Goal: Find contact information: Find contact information

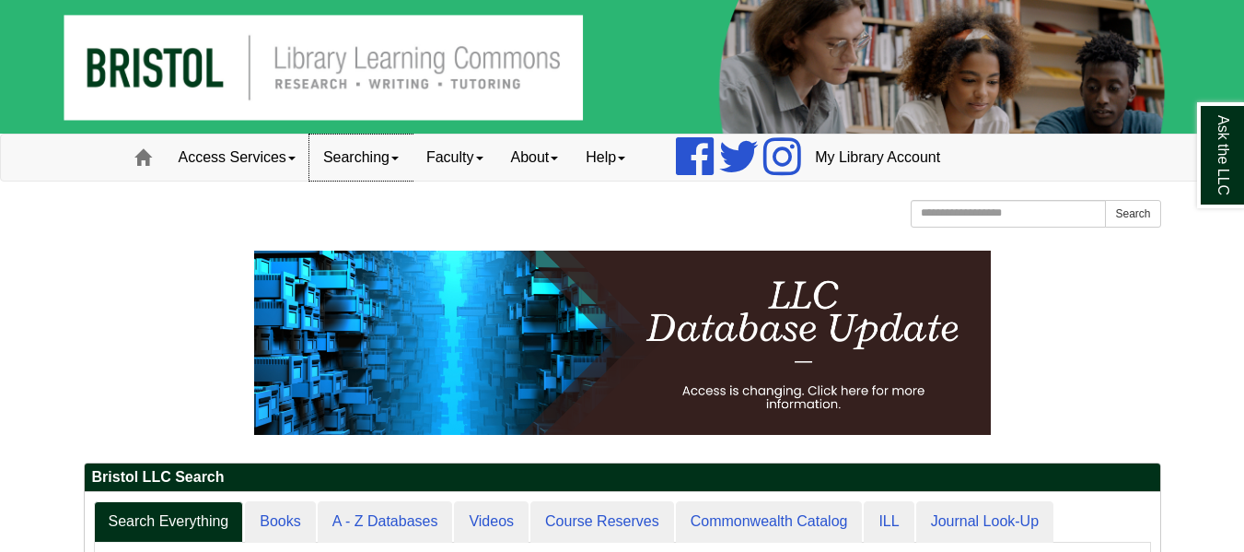
click at [400, 155] on link "Searching" at bounding box center [360, 157] width 103 height 46
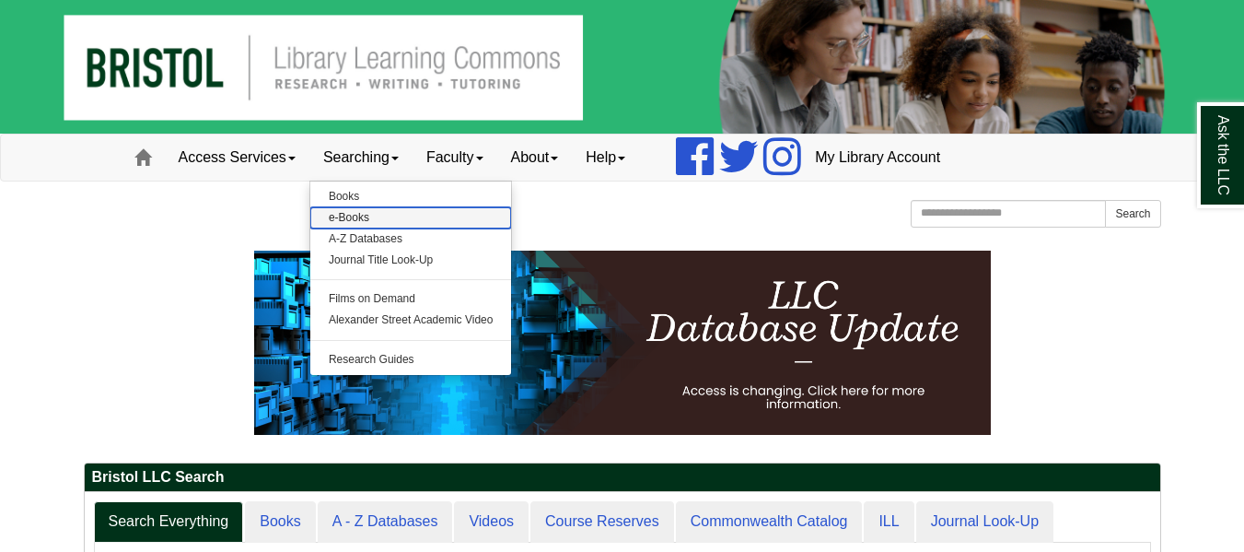
click at [359, 216] on link "e-Books" at bounding box center [411, 217] width 202 height 21
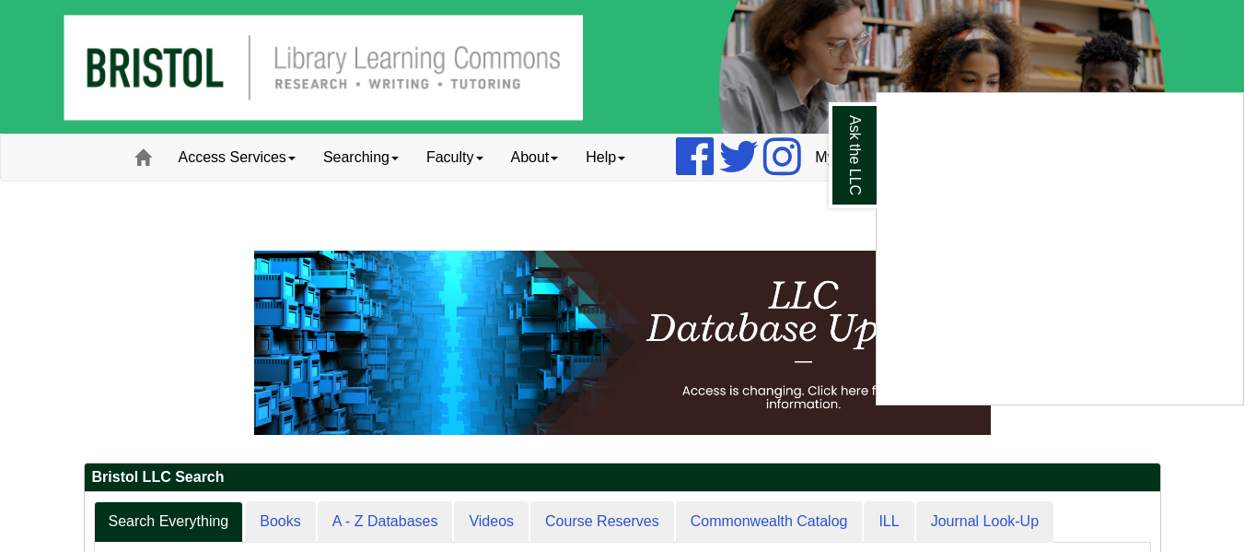
click at [352, 169] on div "Ask the LLC" at bounding box center [622, 276] width 1244 height 552
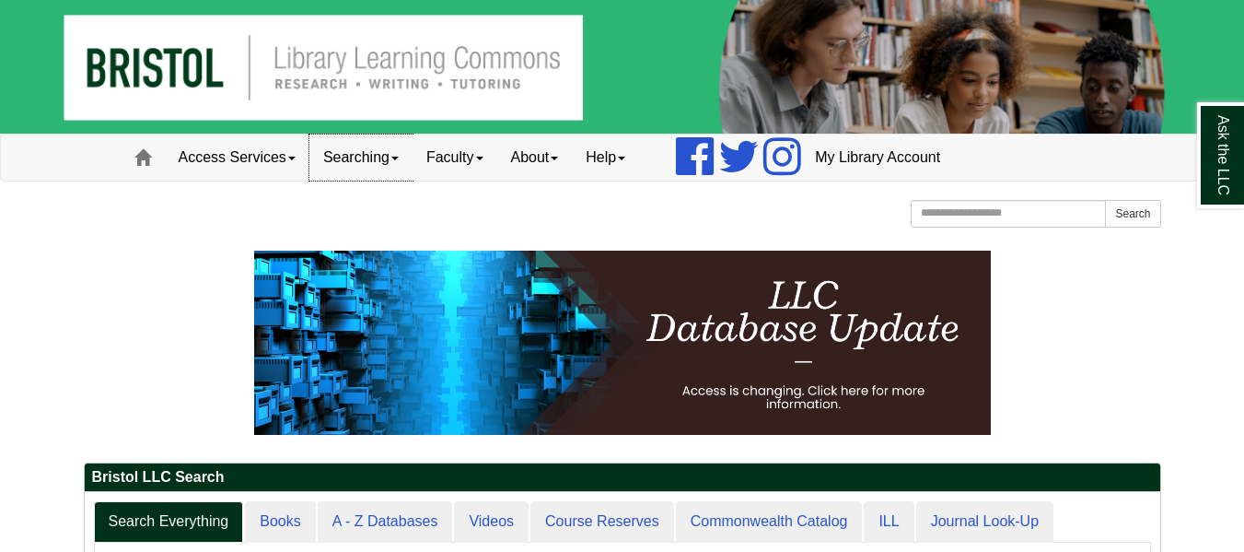
click at [369, 164] on link "Searching" at bounding box center [360, 157] width 103 height 46
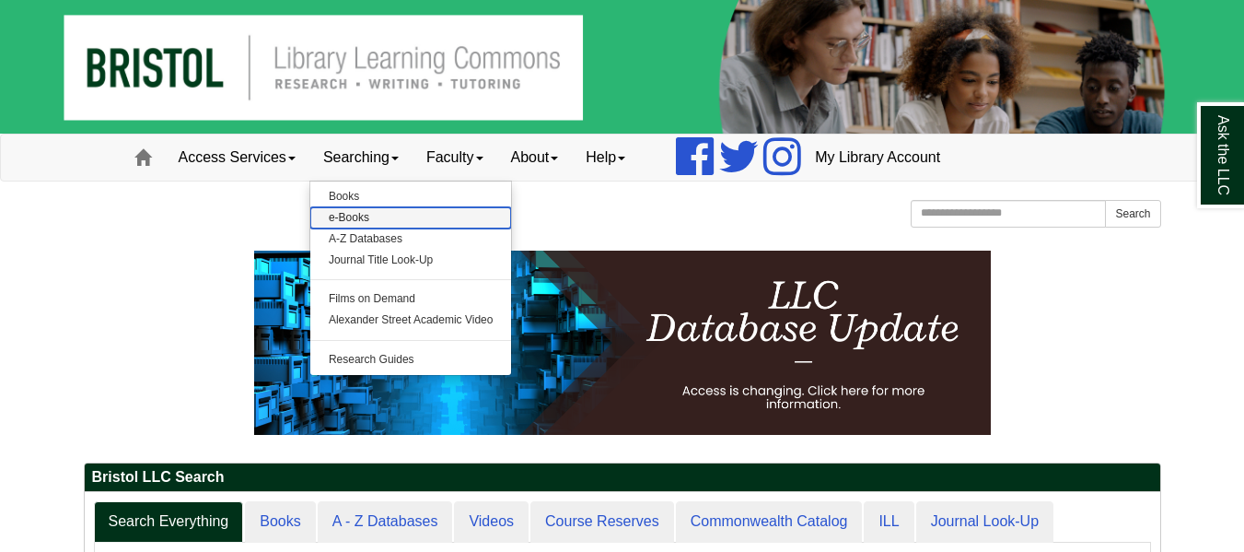
click at [352, 221] on link "e-Books" at bounding box center [411, 217] width 202 height 21
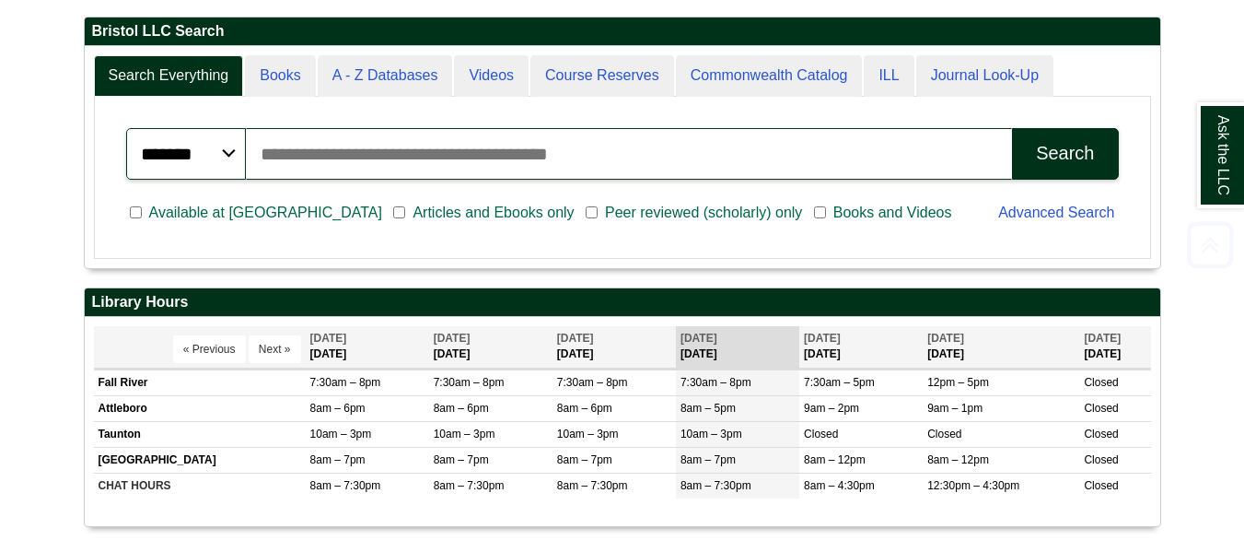
scroll to position [454, 0]
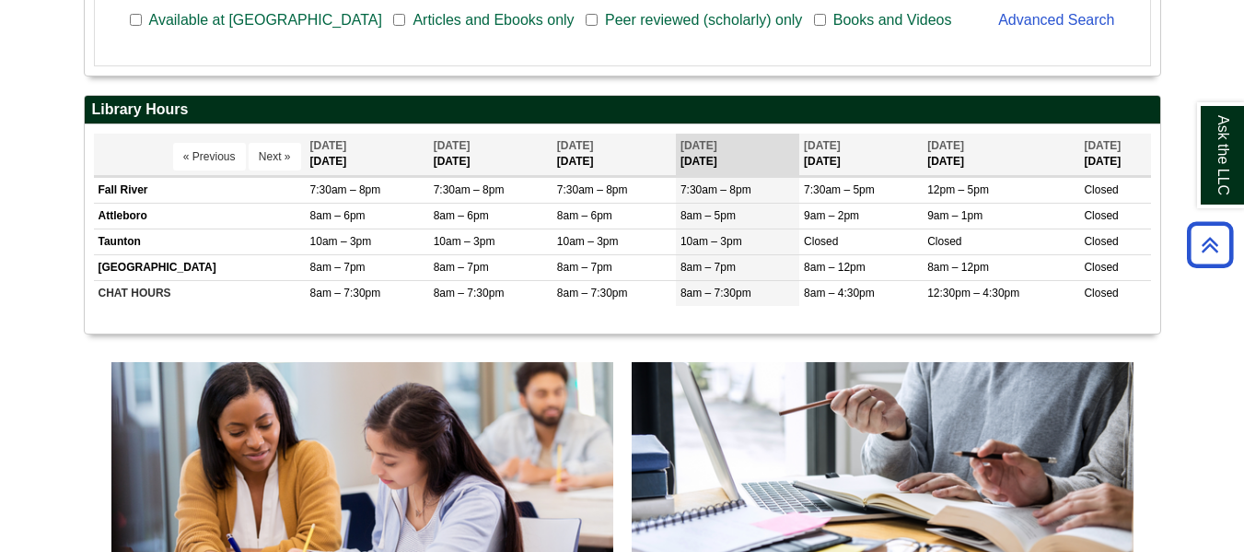
scroll to position [1155, 0]
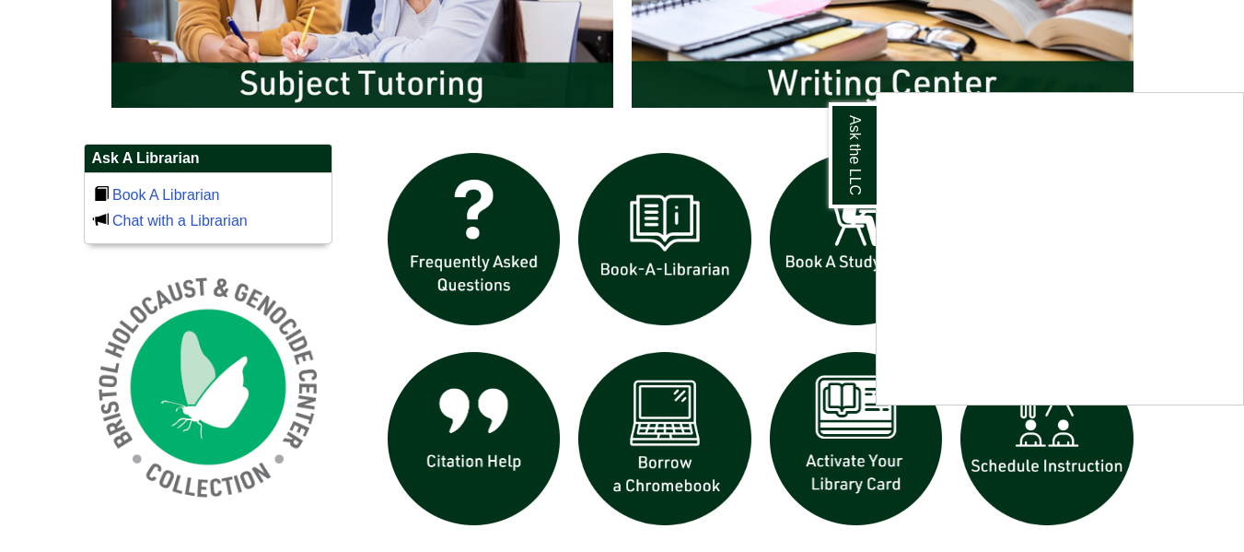
click at [177, 191] on div "Ask the LLC" at bounding box center [622, 276] width 1244 height 552
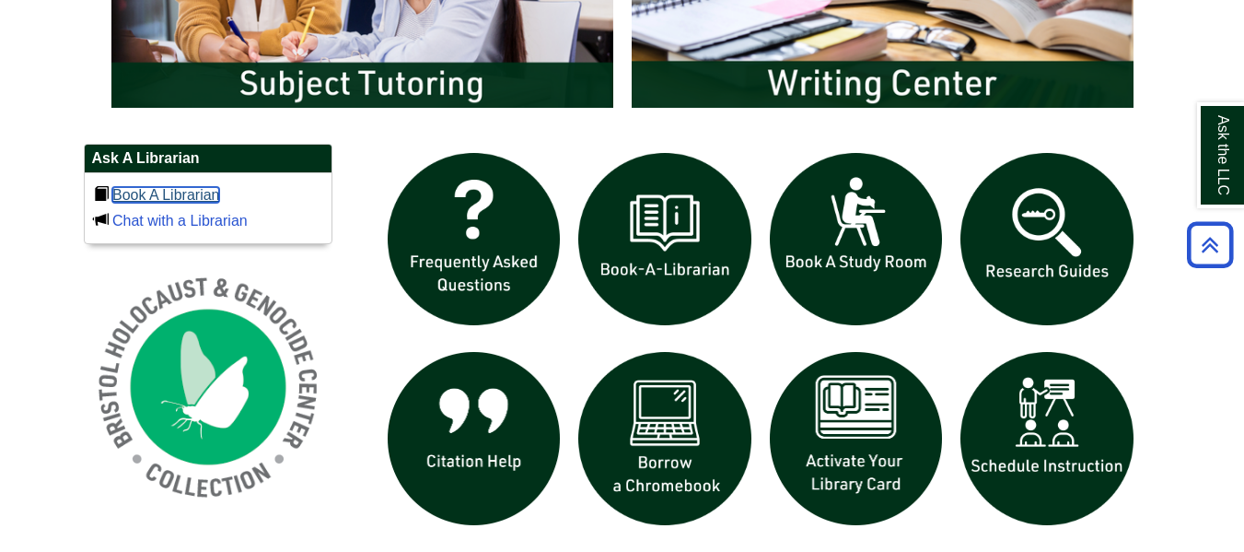
click at [205, 192] on link "Book A Librarian" at bounding box center [166, 195] width 108 height 16
click at [195, 200] on link "Book A Librarian" at bounding box center [166, 195] width 108 height 16
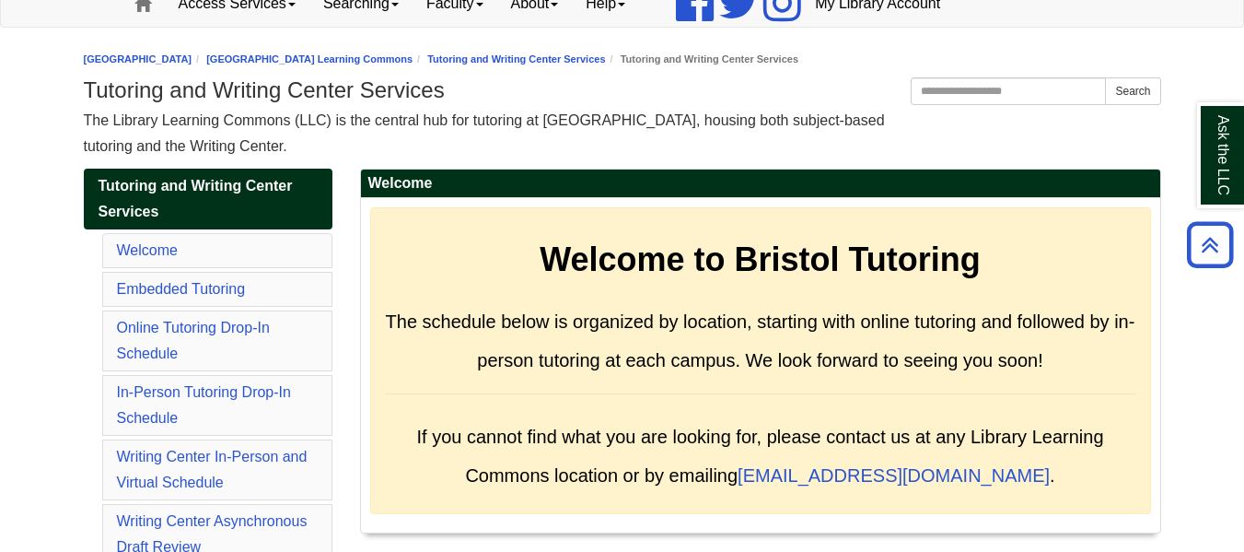
scroll to position [140, 0]
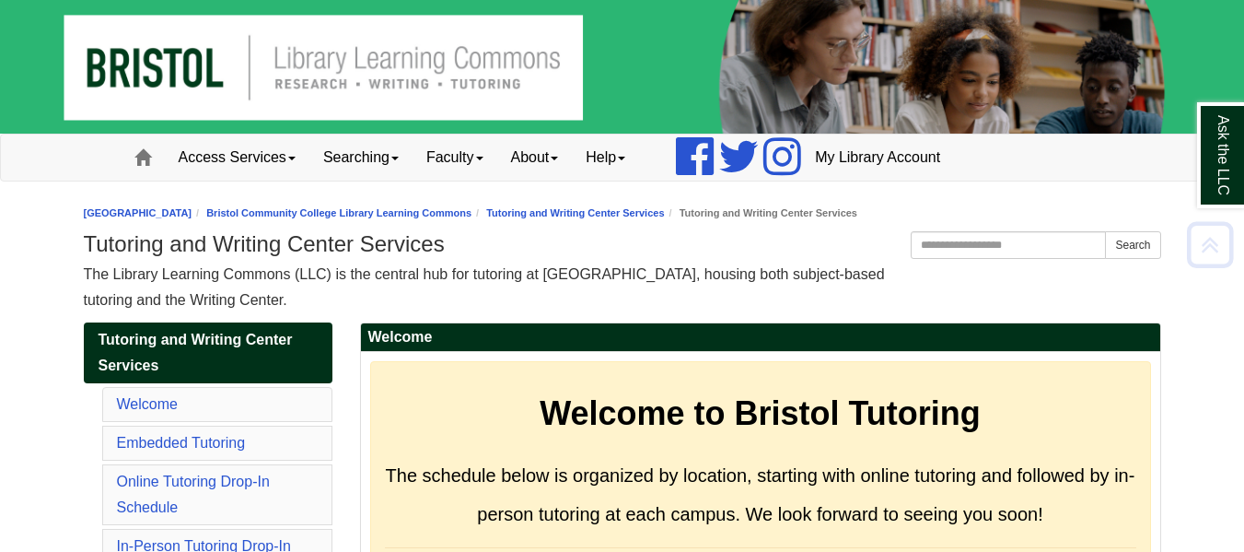
scroll to position [8251, 0]
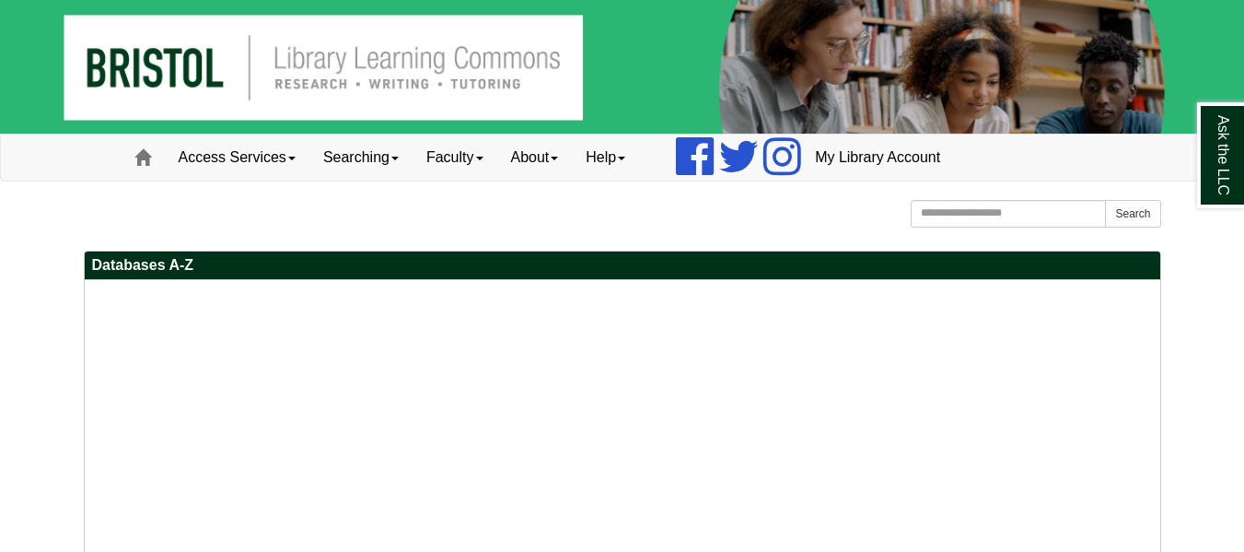
select select "Database Subject Filter"
select select "Database Types Filter"
select select "Database Vendors Filter"
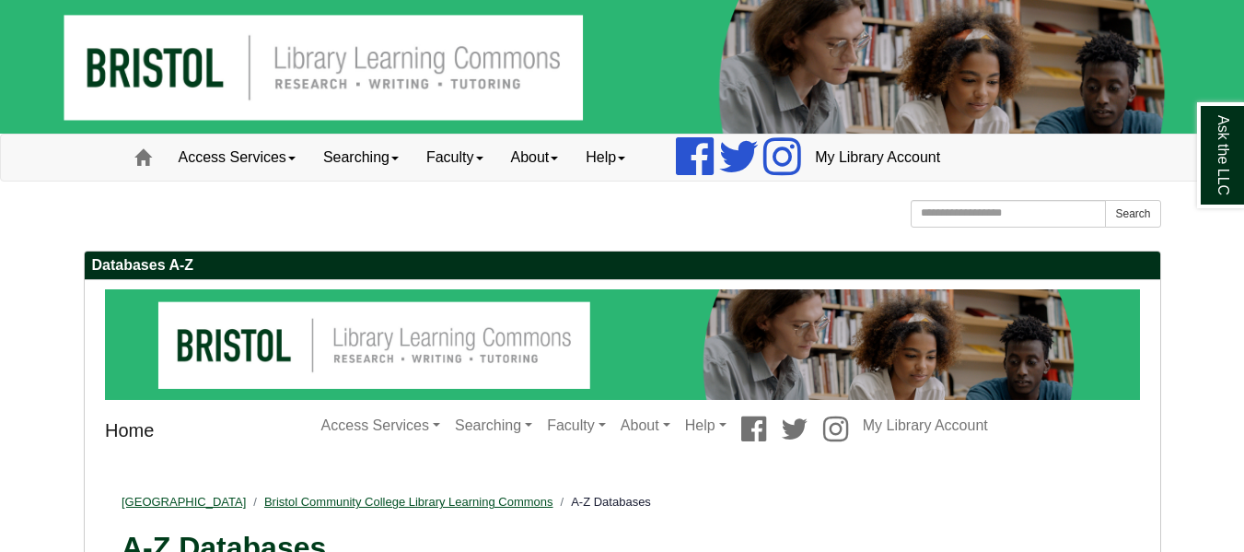
select select "Database Subject Filter"
select select "Database Types Filter"
select select "Database Vendors Filter"
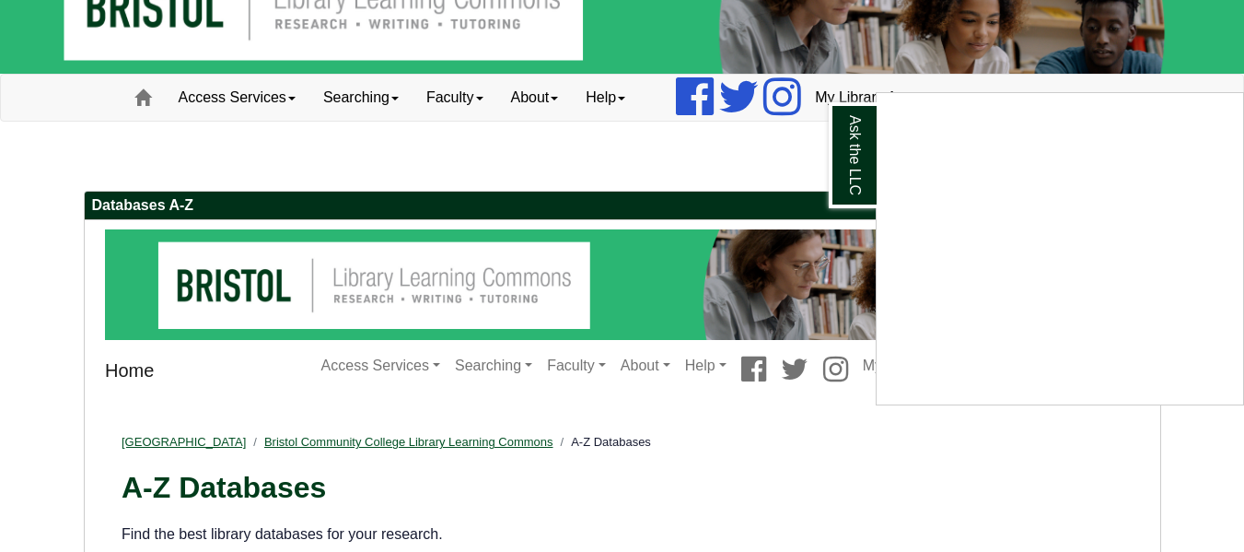
scroll to position [61, 0]
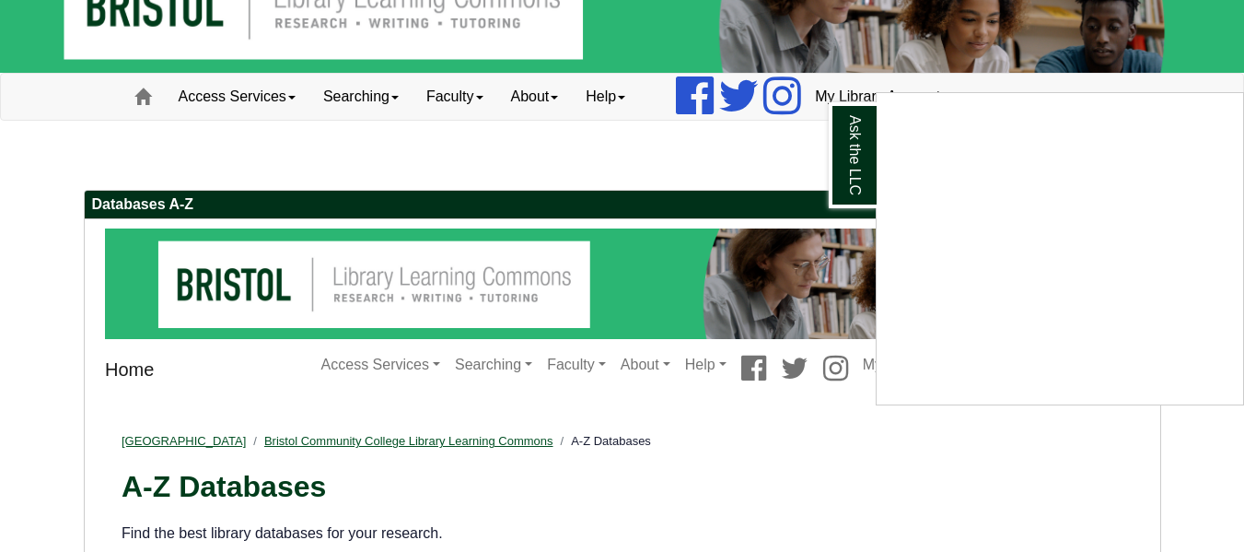
click at [683, 149] on div "Ask the LLC" at bounding box center [622, 276] width 1244 height 552
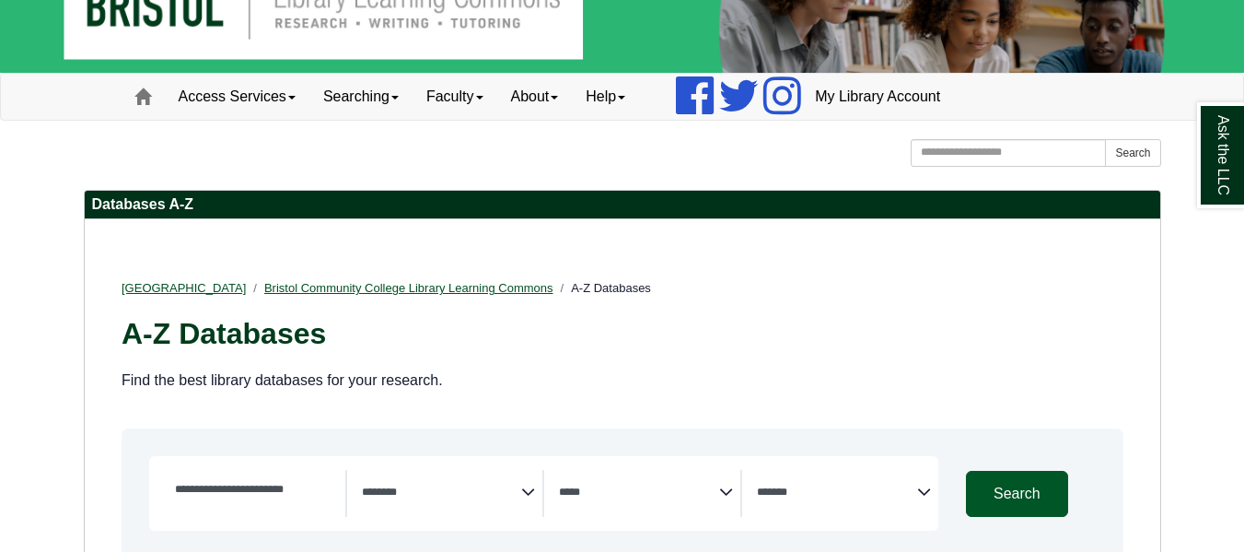
scroll to position [0, 0]
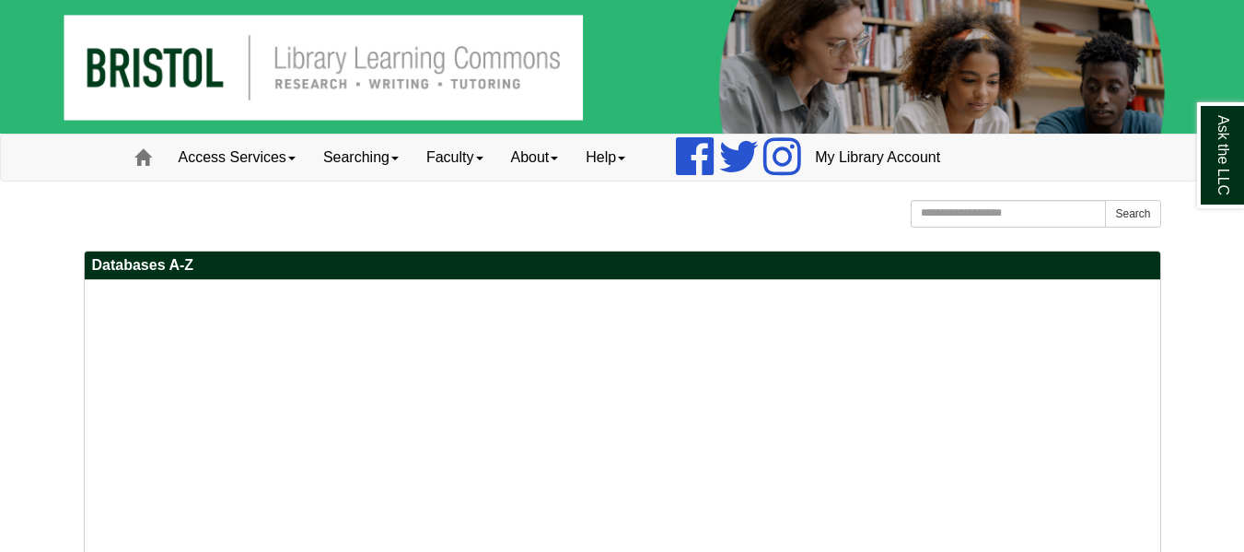
scroll to position [61, 0]
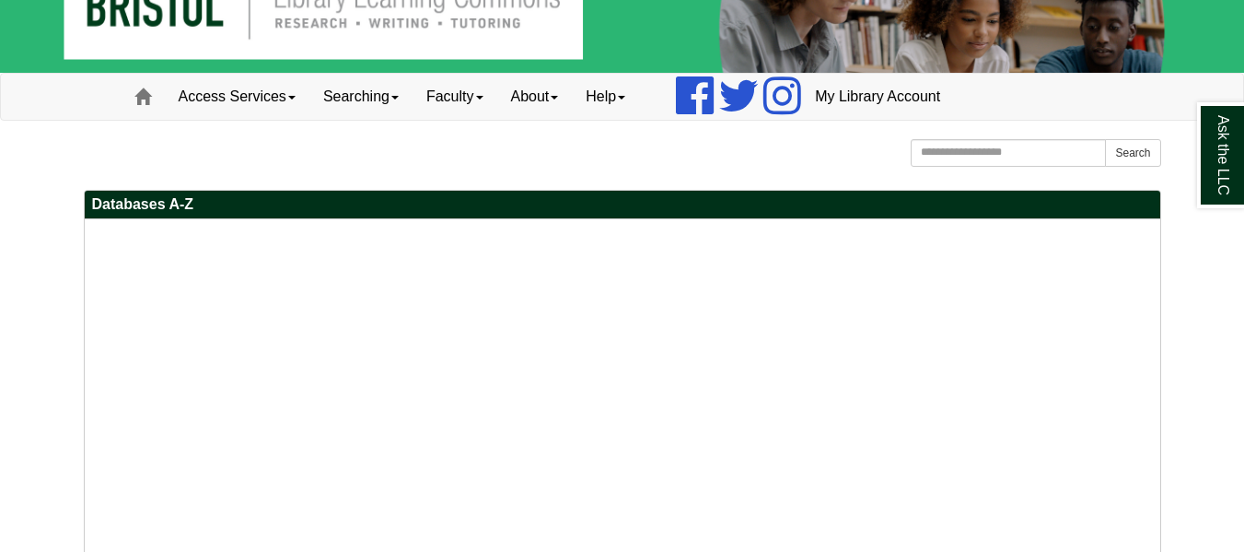
select select "Database Subject Filter"
select select "Database Types Filter"
select select "Database Vendors Filter"
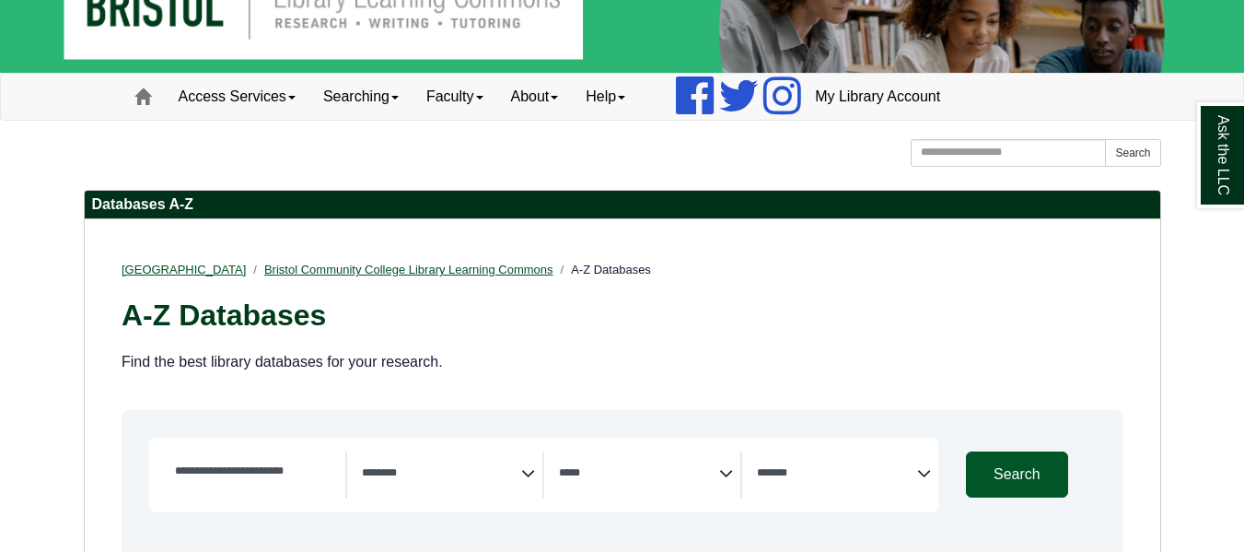
scroll to position [0, 0]
select select "Database Subject Filter"
select select "Database Types Filter"
select select "Database Vendors Filter"
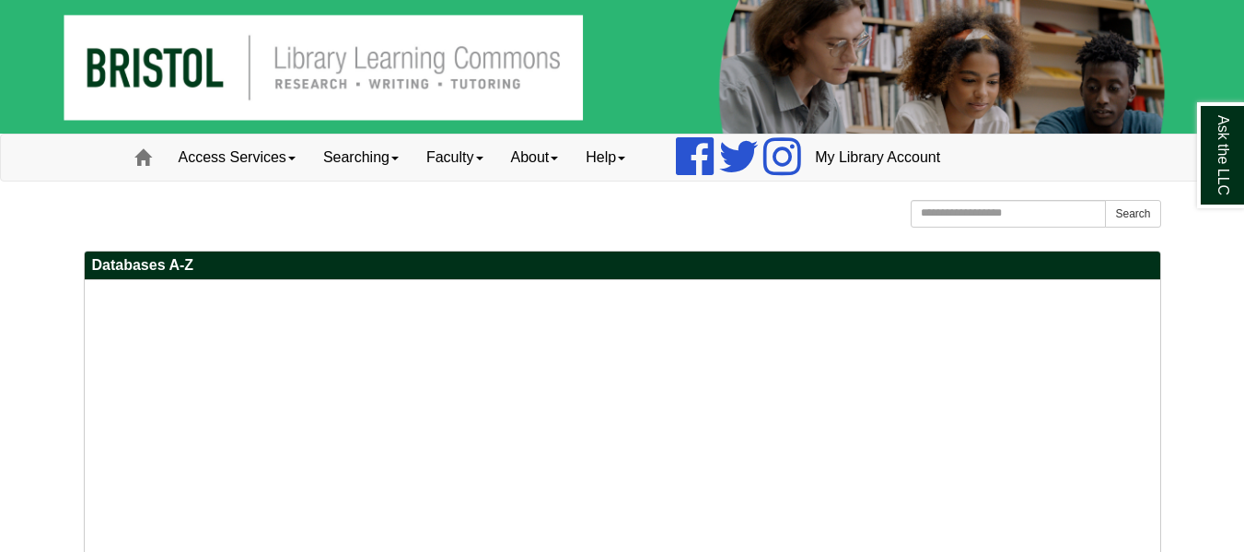
select select "Database Subject Filter"
select select "Database Types Filter"
select select "Database Vendors Filter"
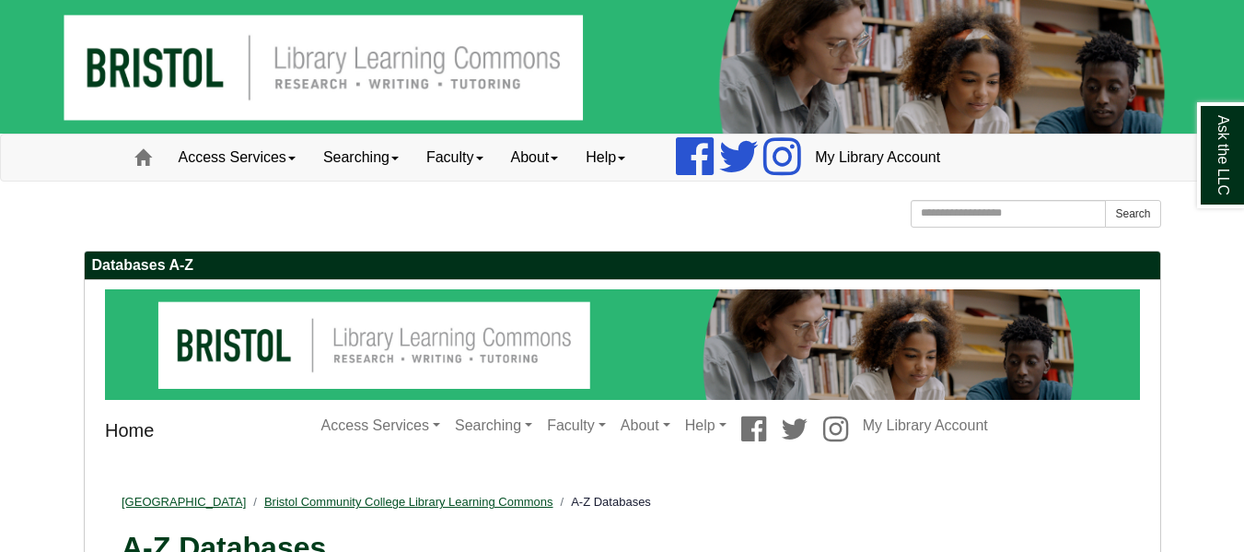
select select "Database Subject Filter"
select select "Database Types Filter"
select select "Database Vendors Filter"
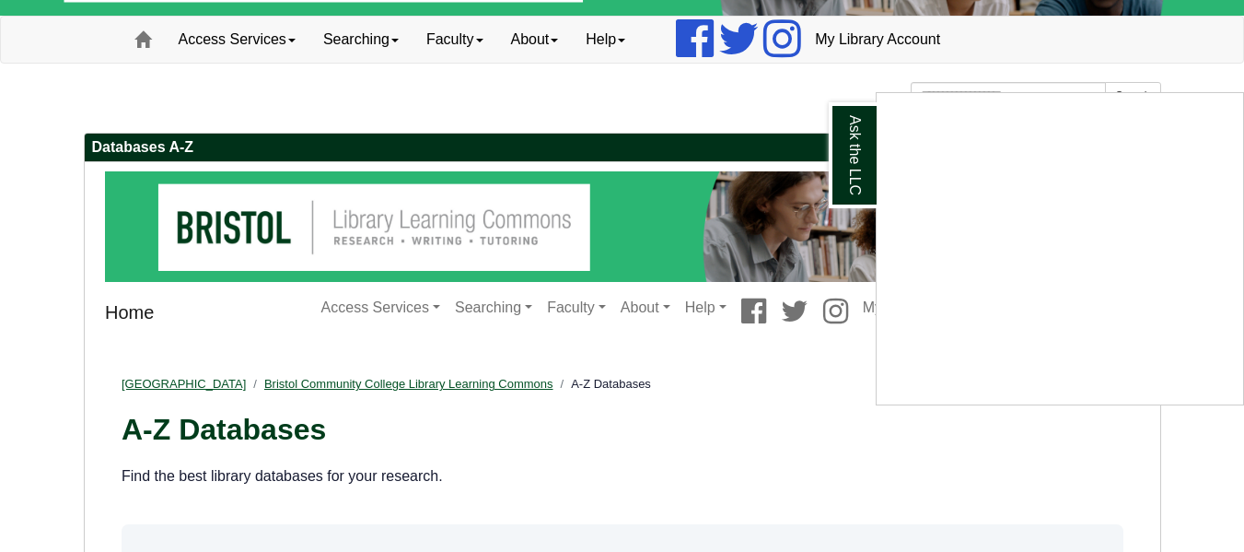
scroll to position [119, 0]
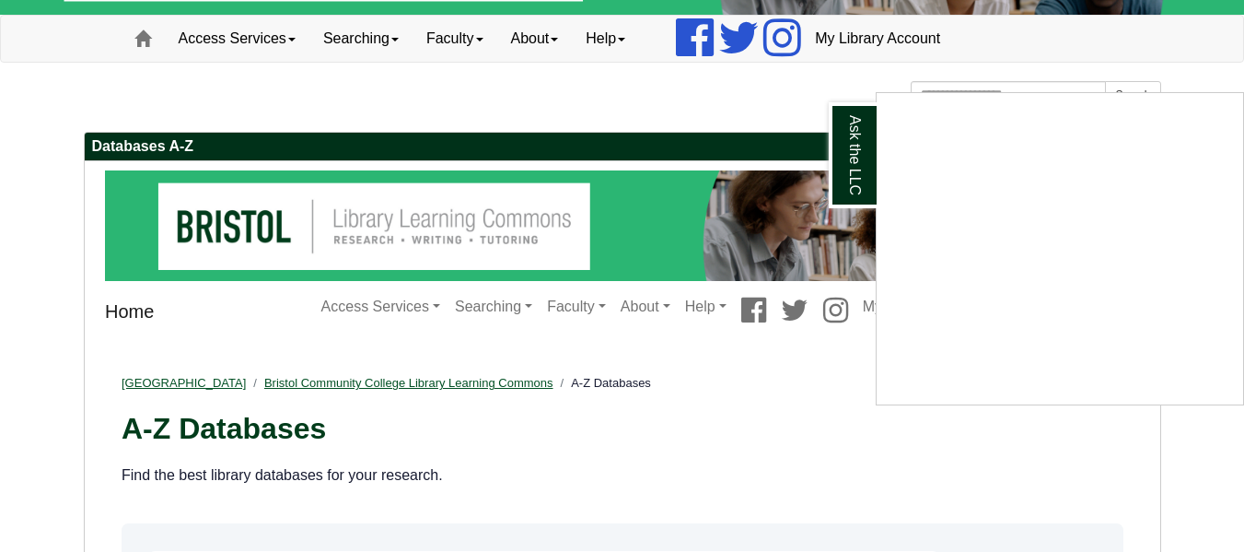
click at [790, 84] on div "Ask the LLC" at bounding box center [622, 276] width 1244 height 552
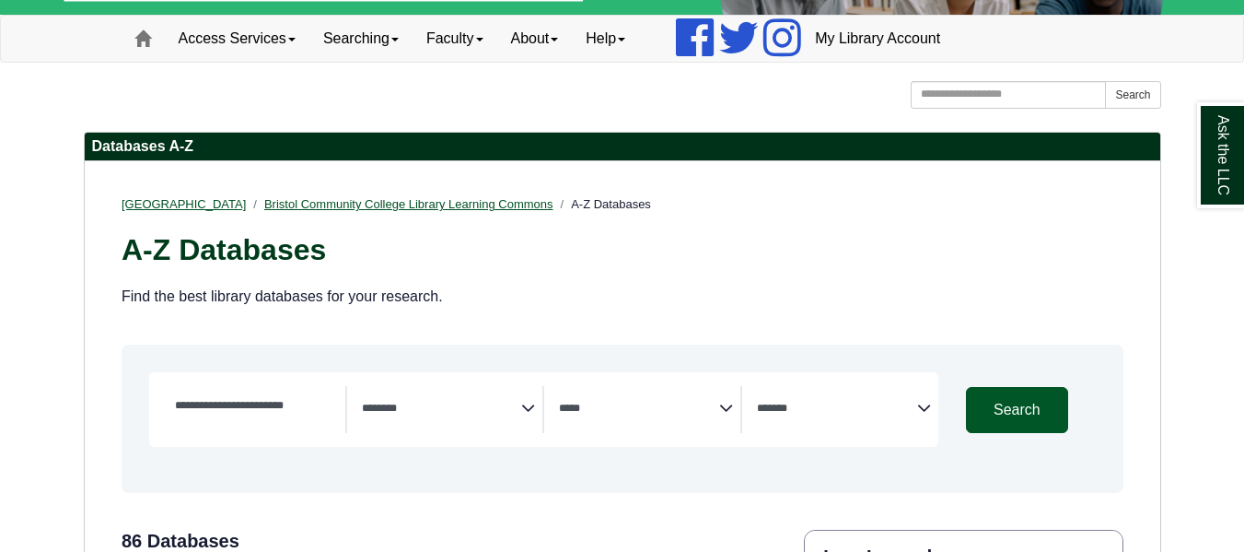
scroll to position [0, 0]
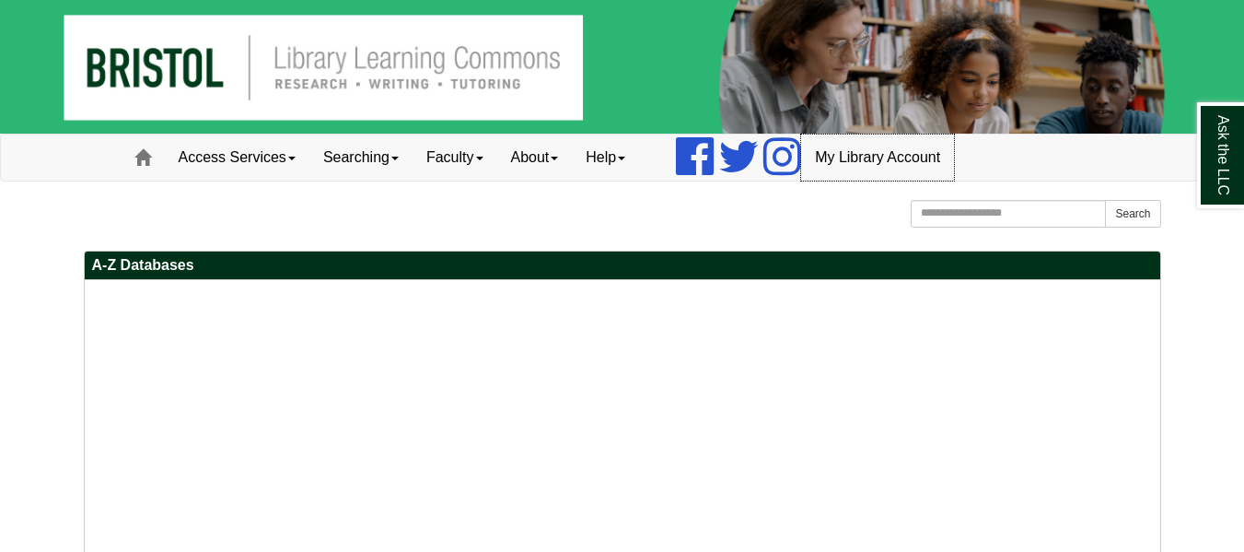
select select "Database Subject Filter"
select select "Database Types Filter"
select select "Database Vendors Filter"
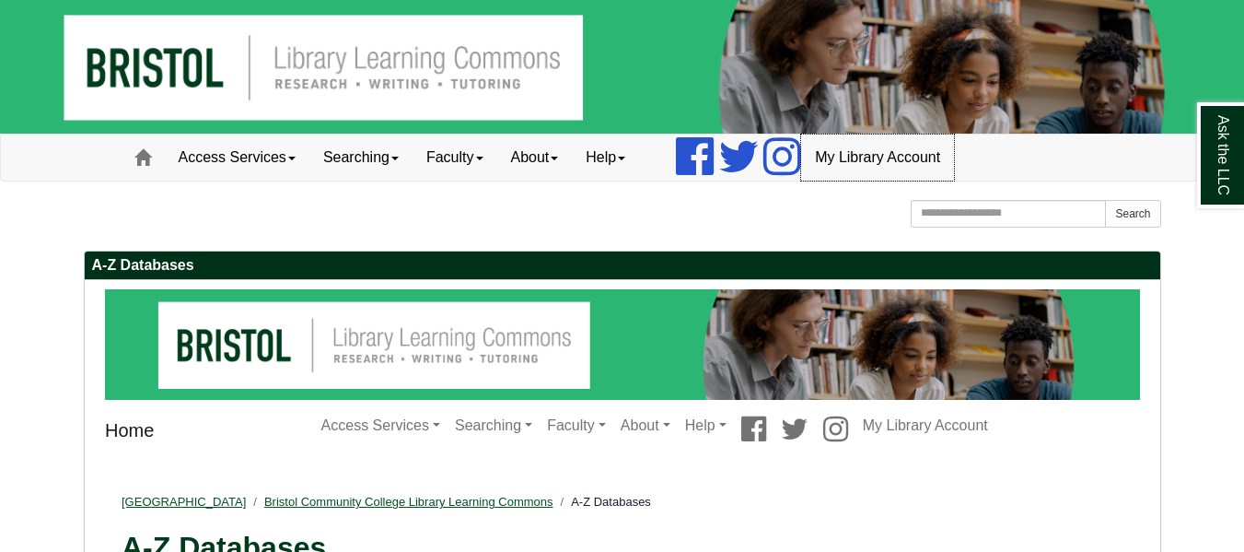
select select "Database Subject Filter"
select select "Database Types Filter"
select select "Database Vendors Filter"
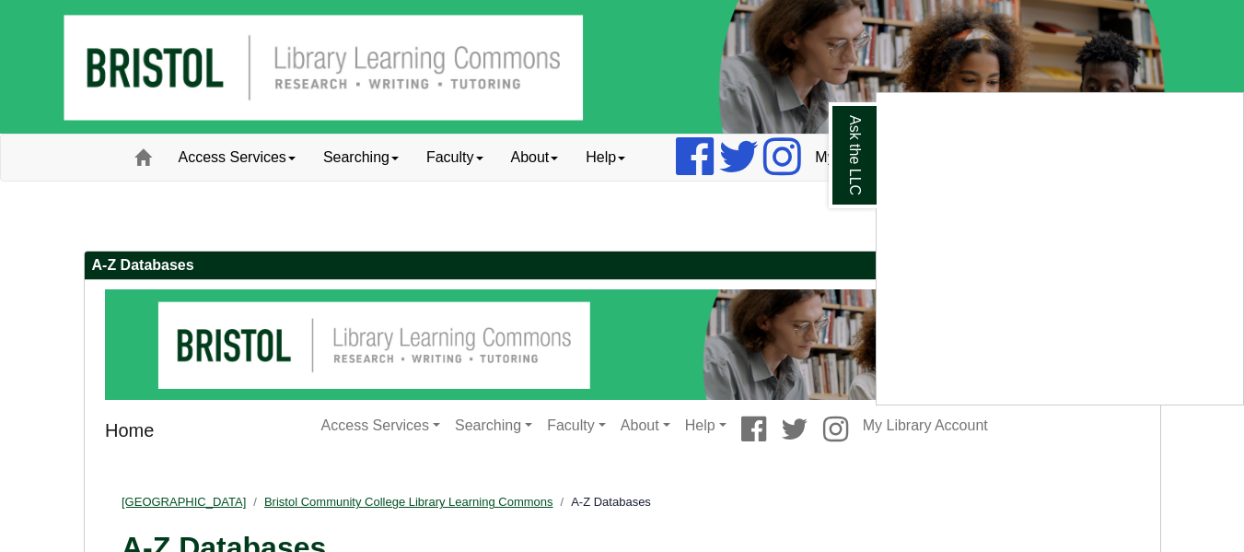
click at [366, 416] on div "Ask the LLC" at bounding box center [622, 276] width 1244 height 552
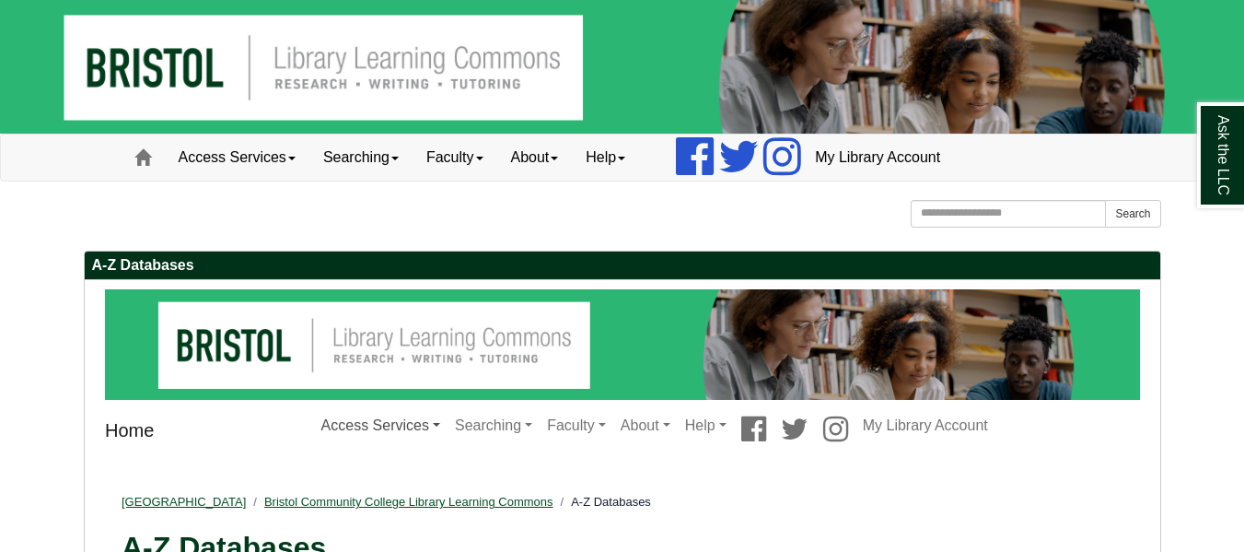
click at [409, 423] on link "Access Services" at bounding box center [380, 424] width 134 height 37
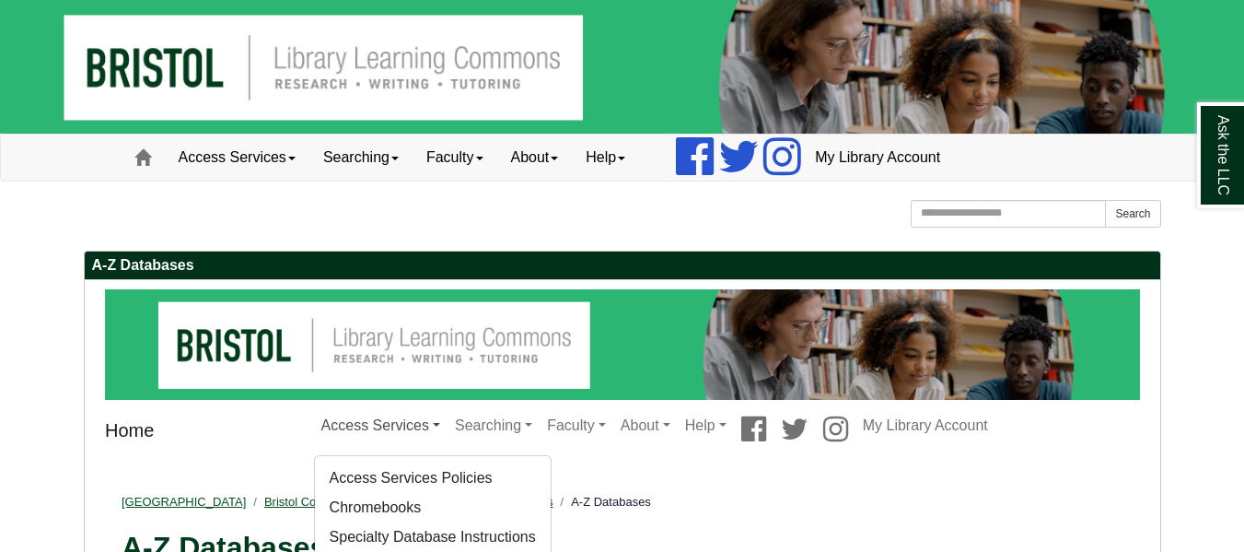
click at [409, 423] on link "Access Services" at bounding box center [380, 424] width 134 height 37
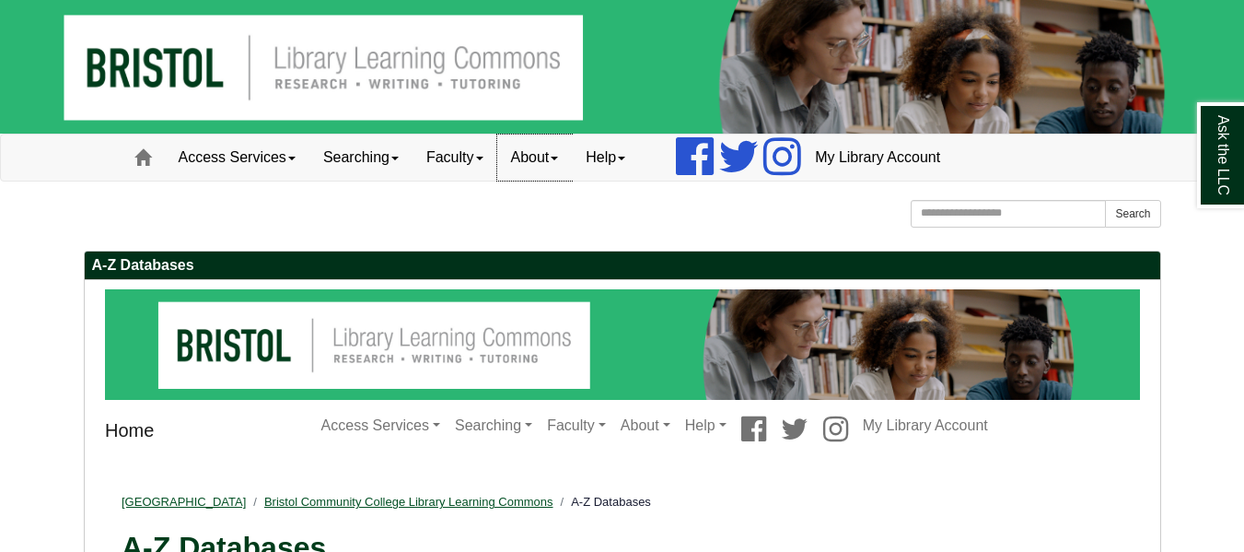
click at [558, 157] on span at bounding box center [554, 159] width 7 height 4
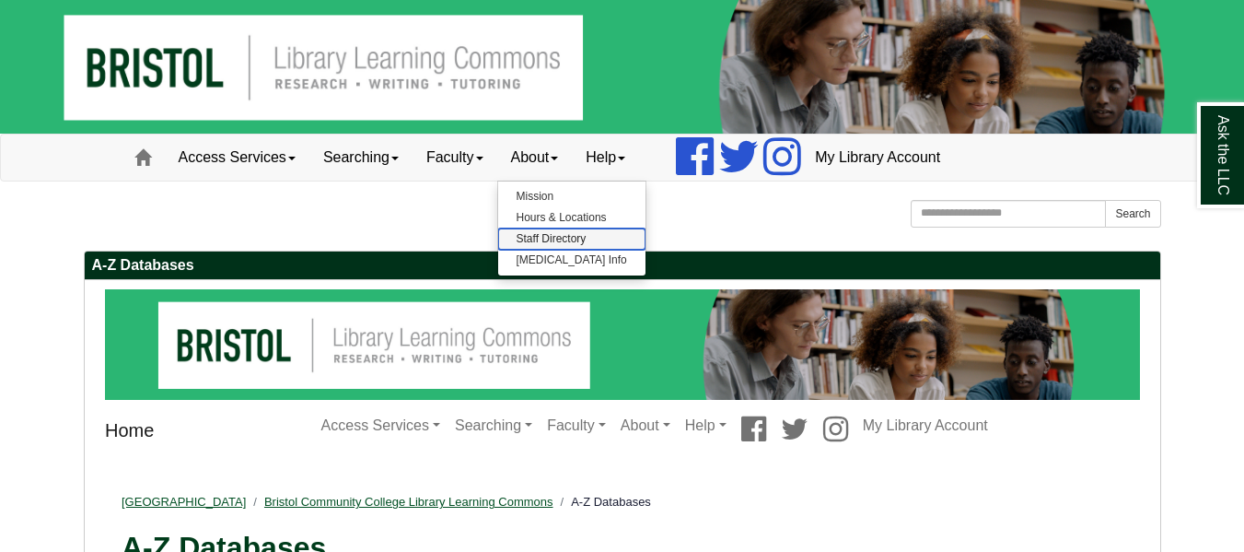
click at [591, 241] on link "Staff Directory" at bounding box center [571, 238] width 147 height 21
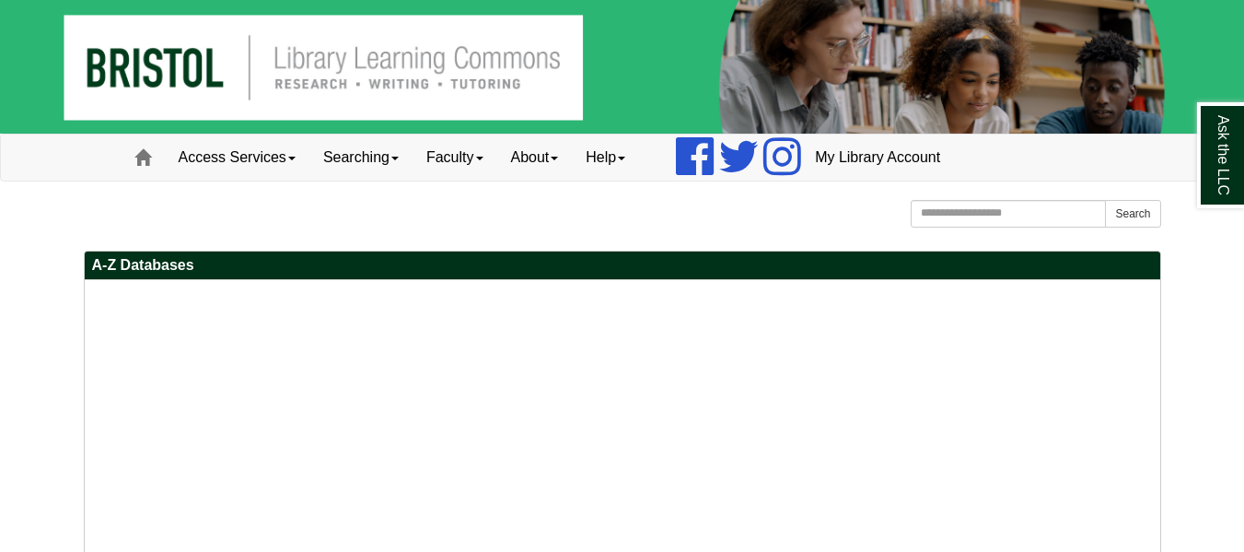
select select "Database Subject Filter"
select select "Database Types Filter"
select select "Database Vendors Filter"
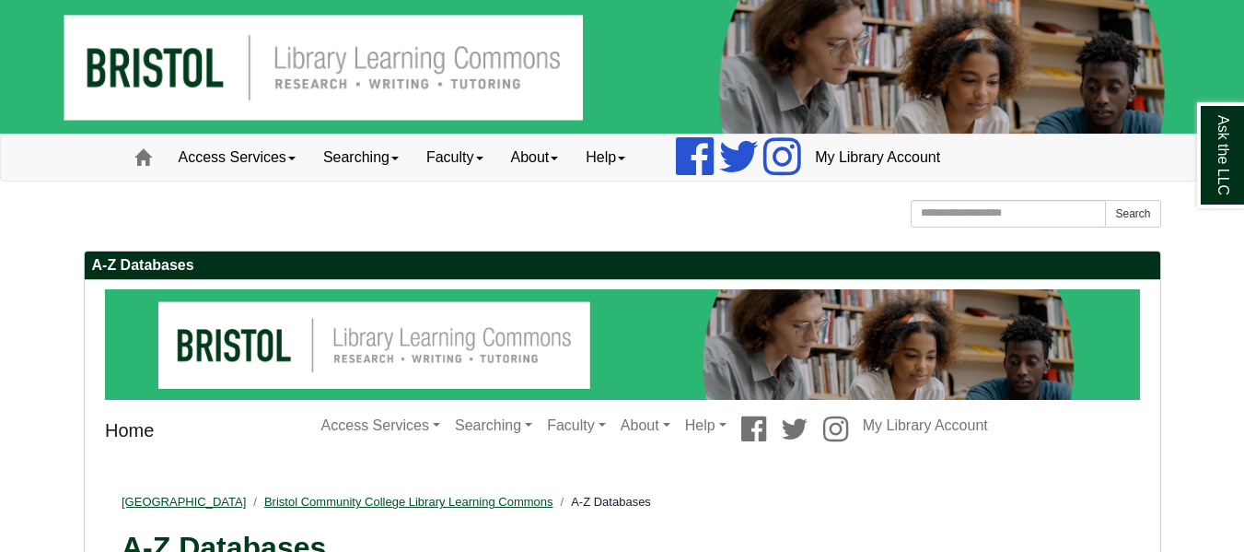
select select "Database Subject Filter"
select select "Database Types Filter"
select select "Database Vendors Filter"
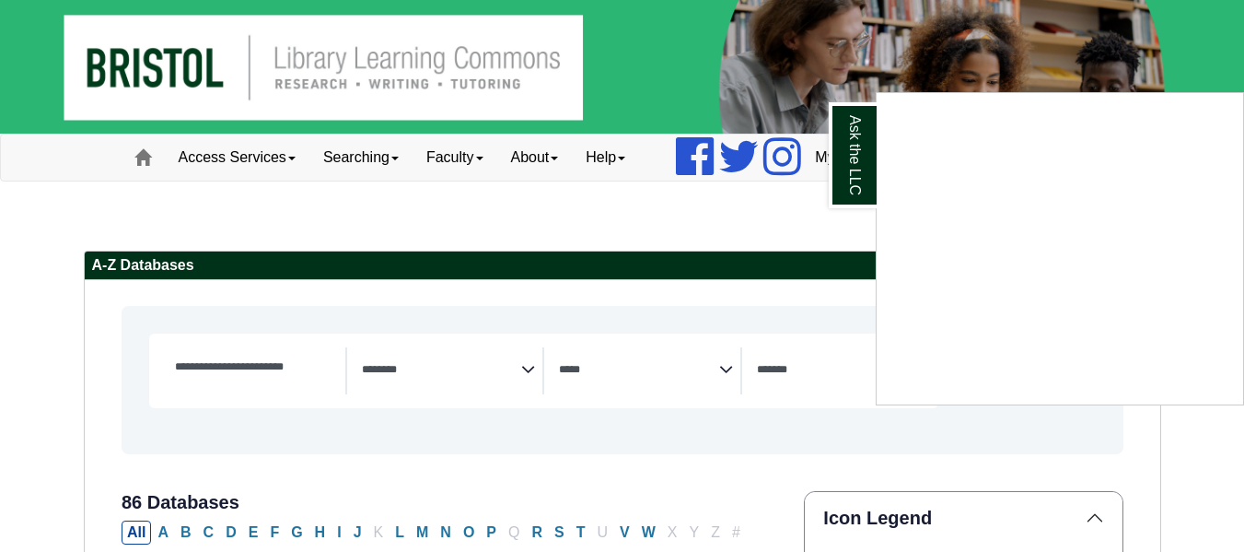
scroll to position [334, 0]
click at [572, 223] on div "Ask the LLC" at bounding box center [622, 276] width 1244 height 552
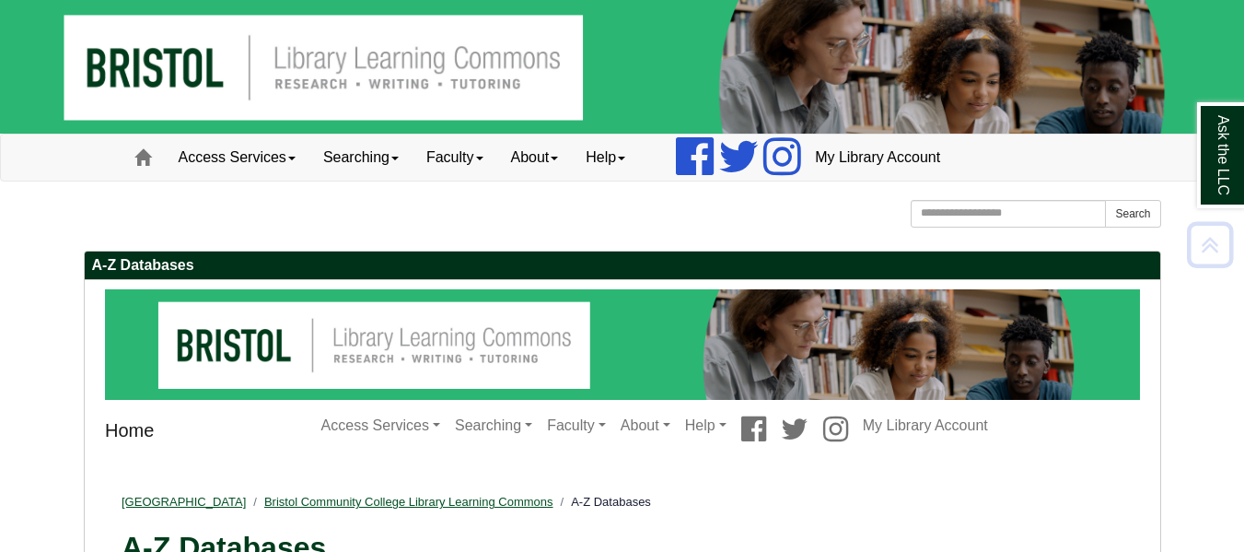
scroll to position [2, 0]
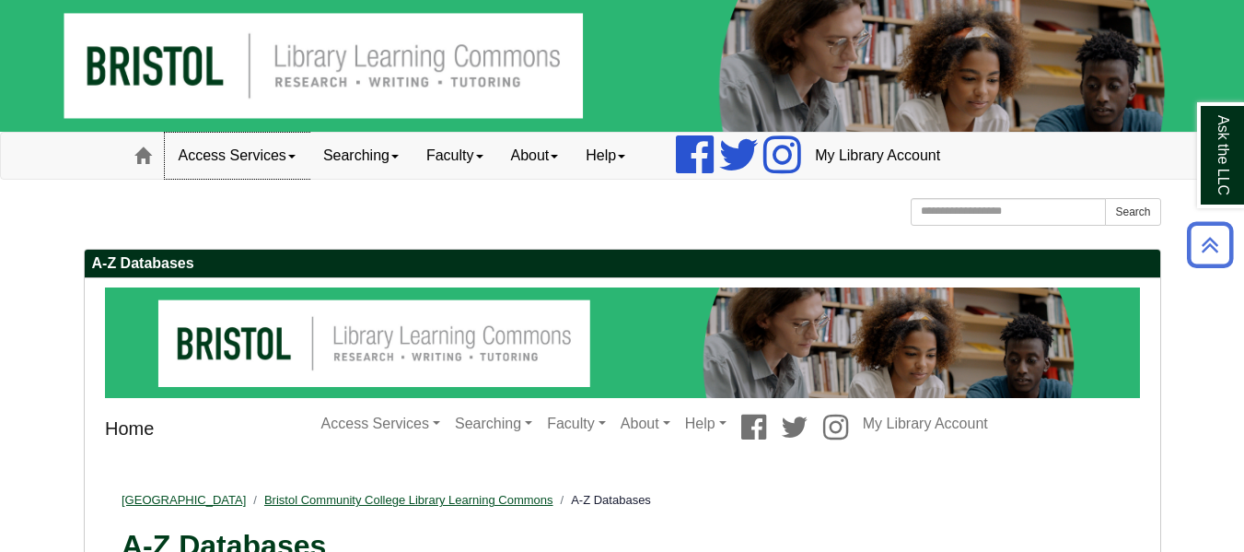
click at [307, 154] on link "Access Services" at bounding box center [237, 156] width 145 height 46
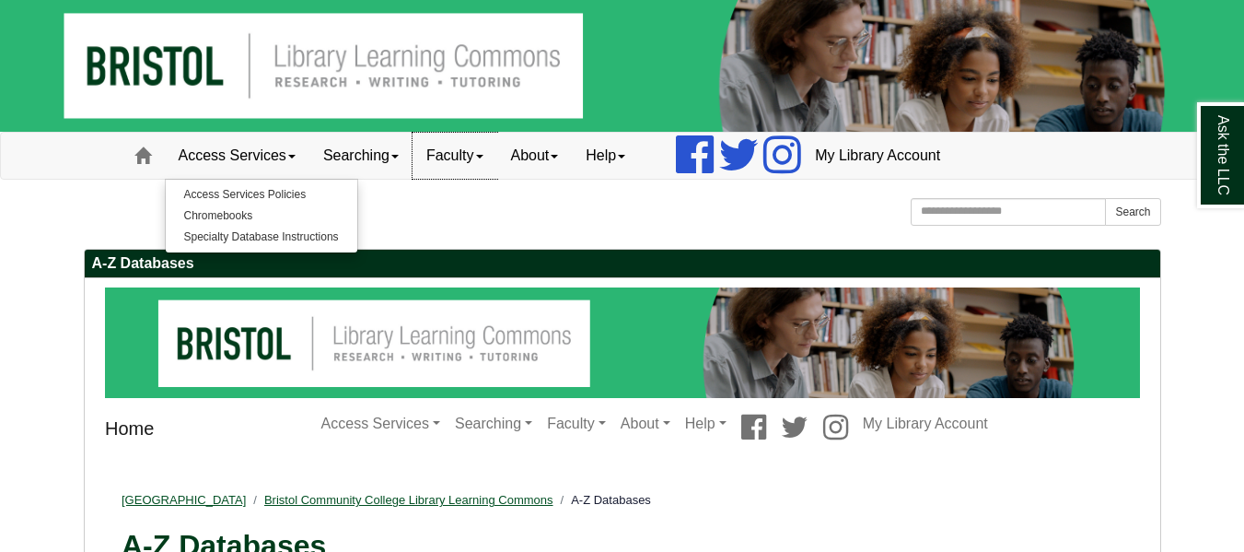
click at [497, 171] on link "Faculty" at bounding box center [455, 156] width 85 height 46
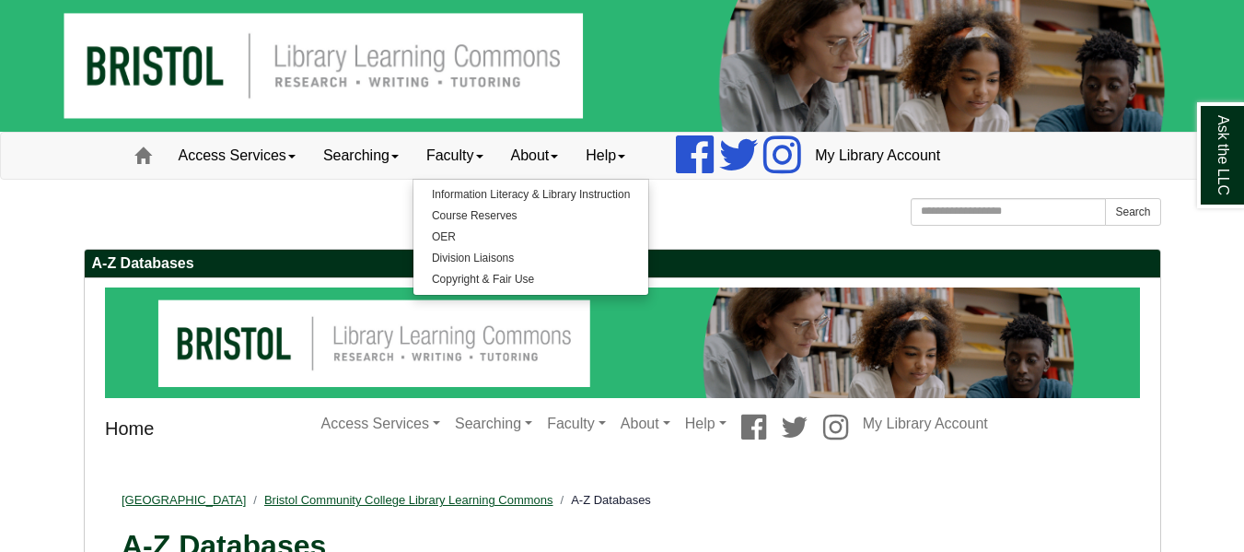
click at [385, 211] on div "Bristol Community College Bristol Community College Library Learning Commons Ho…" at bounding box center [623, 214] width 1078 height 32
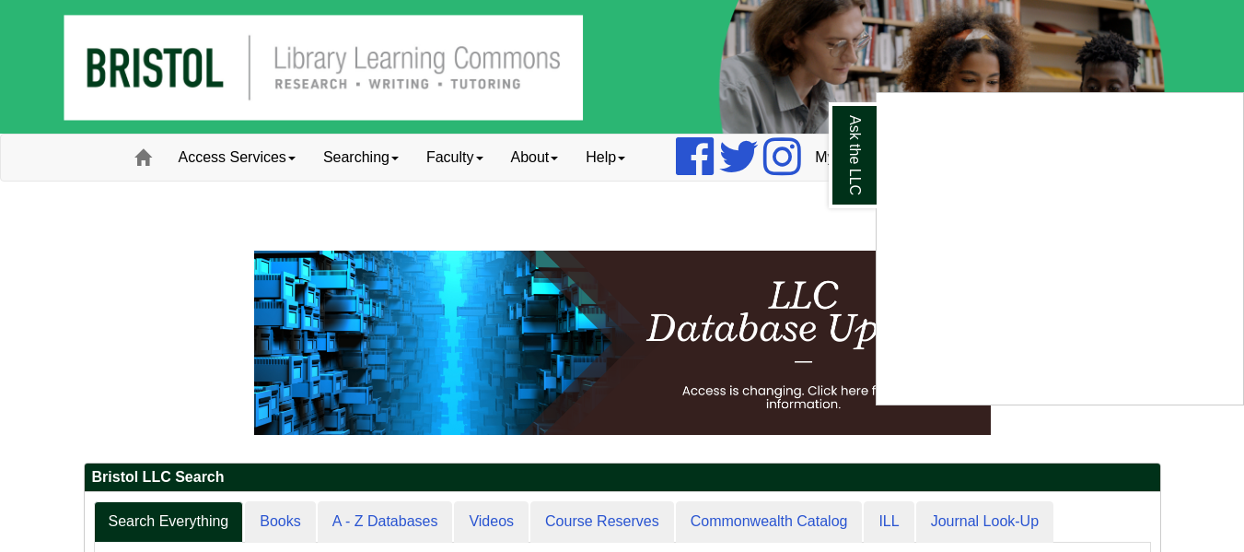
click at [386, 147] on div "Ask the LLC" at bounding box center [622, 276] width 1244 height 552
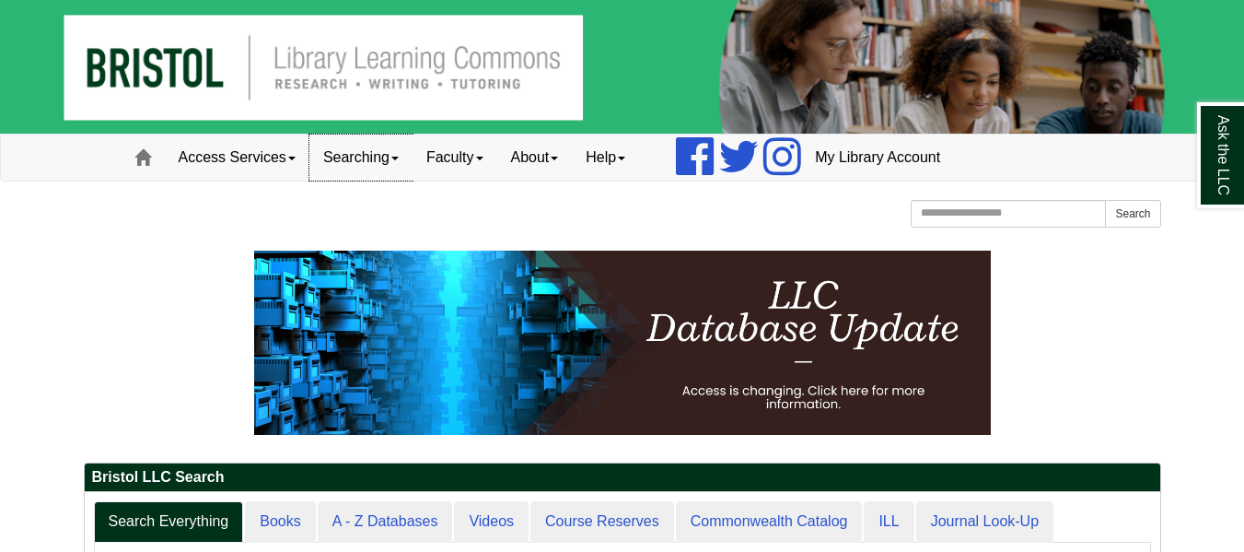
click at [403, 162] on link "Searching" at bounding box center [360, 157] width 103 height 46
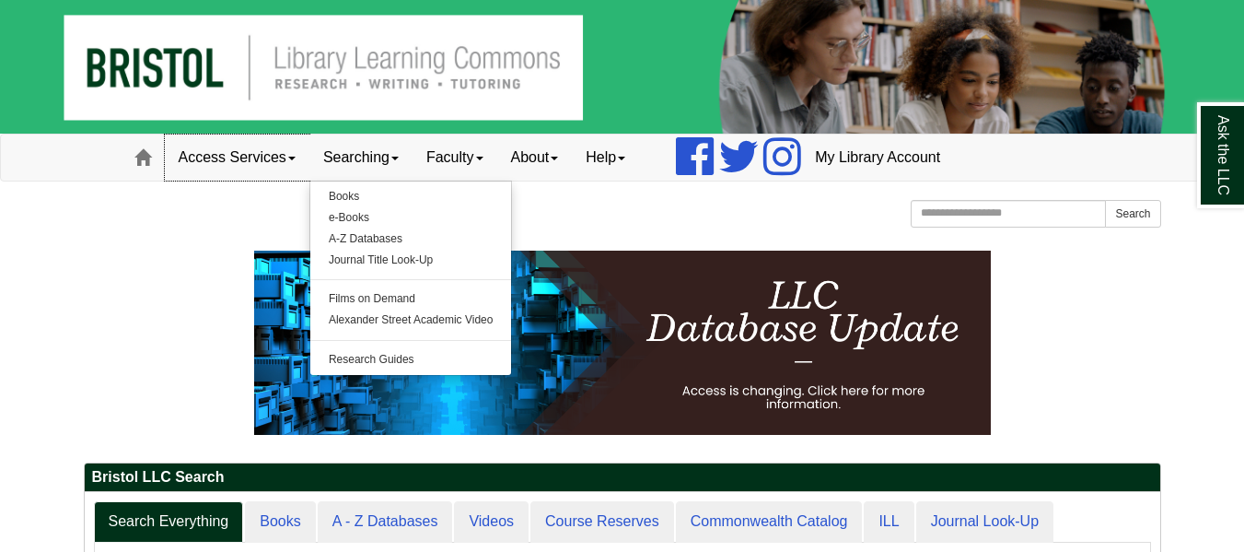
click at [288, 162] on link "Access Services" at bounding box center [237, 157] width 145 height 46
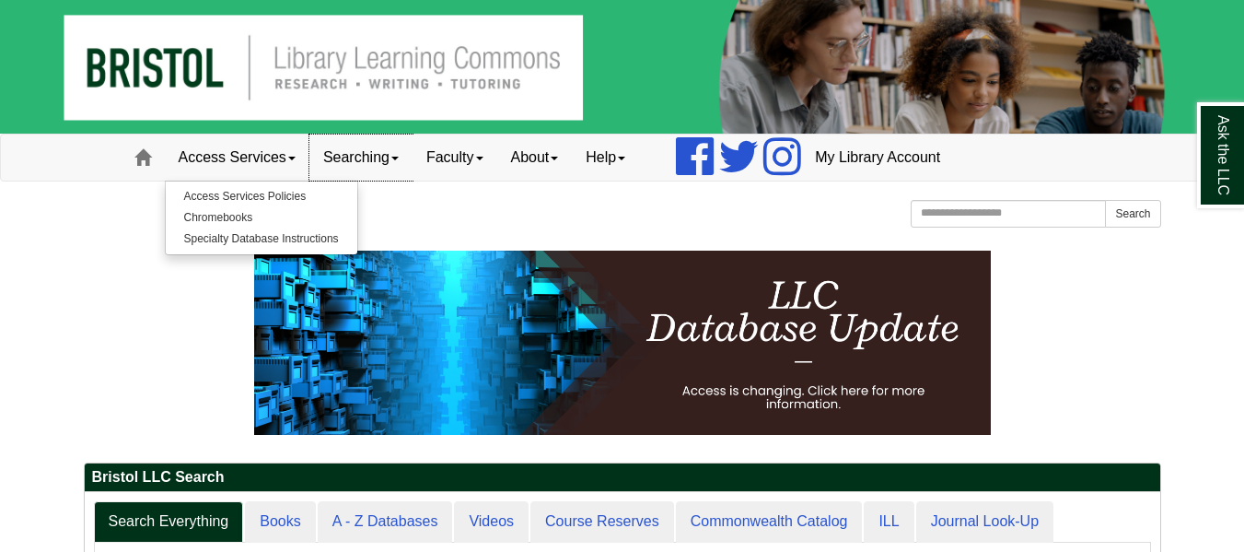
click at [334, 165] on link "Searching" at bounding box center [360, 157] width 103 height 46
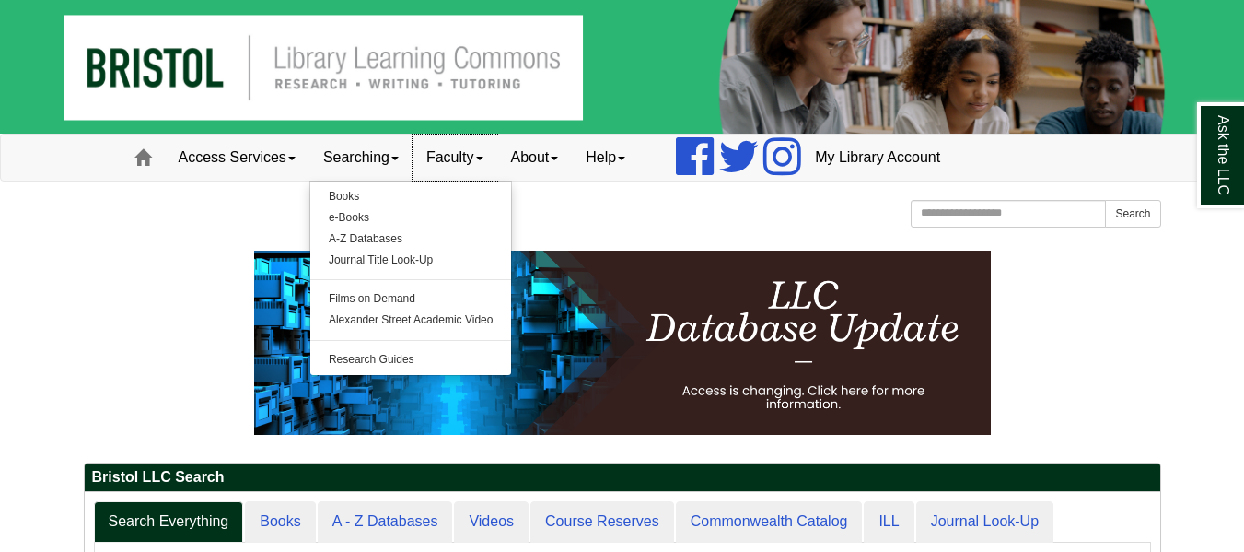
click at [464, 158] on link "Faculty" at bounding box center [455, 157] width 85 height 46
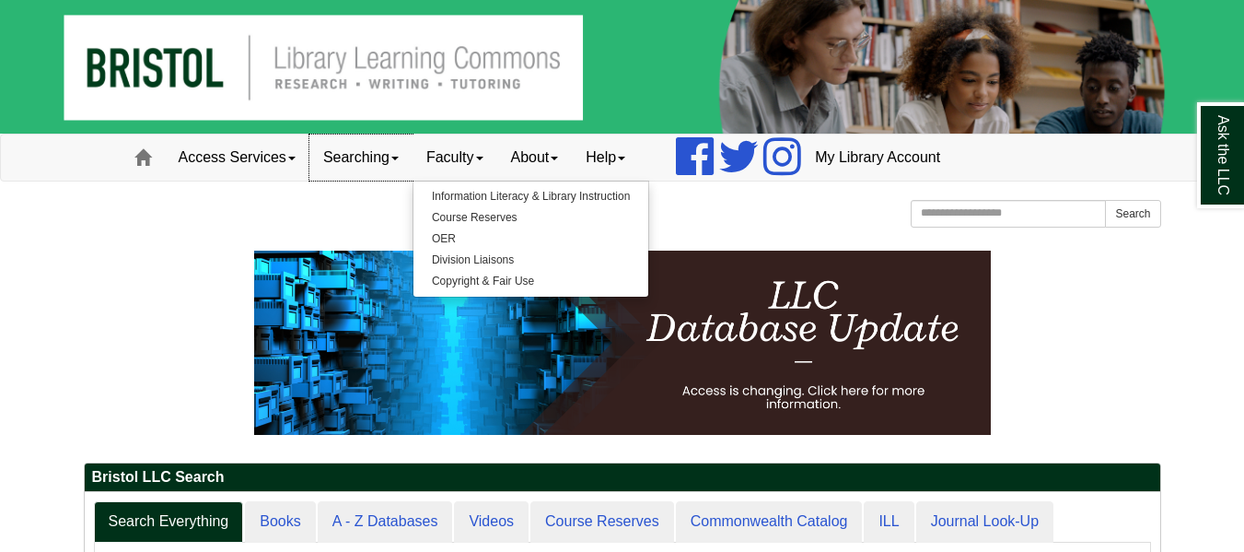
click at [386, 158] on link "Searching" at bounding box center [360, 157] width 103 height 46
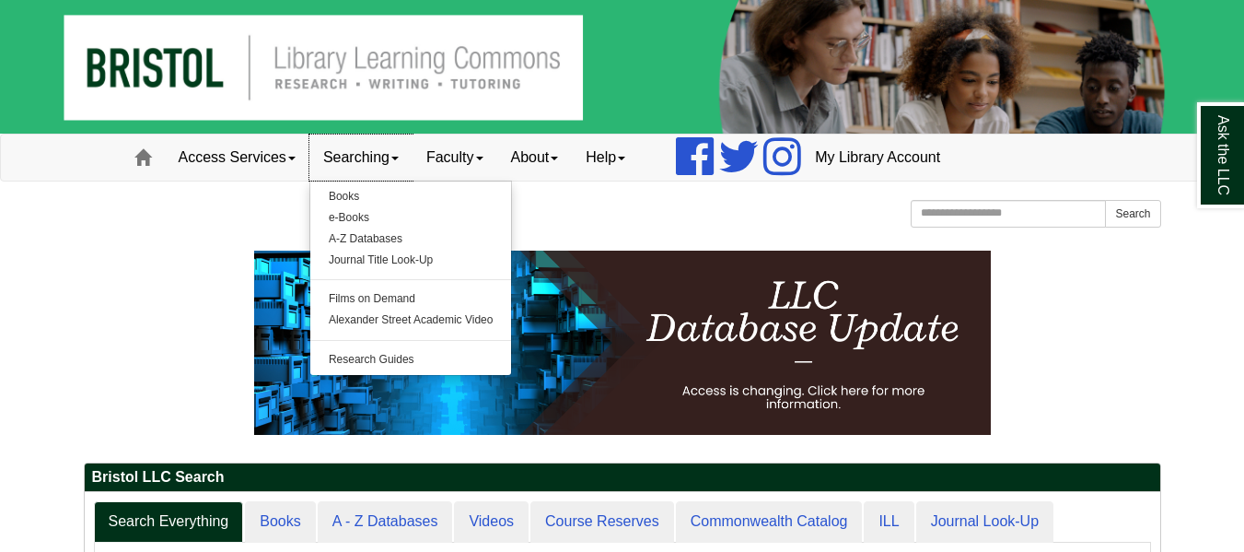
click at [370, 149] on link "Searching" at bounding box center [360, 157] width 103 height 46
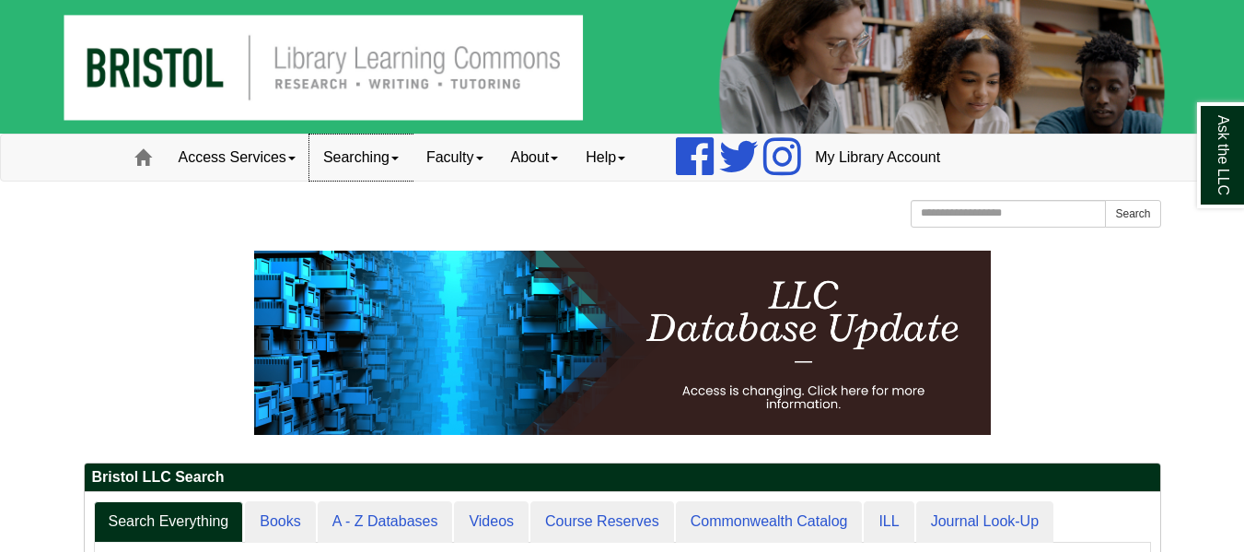
click at [370, 149] on link "Searching" at bounding box center [360, 157] width 103 height 46
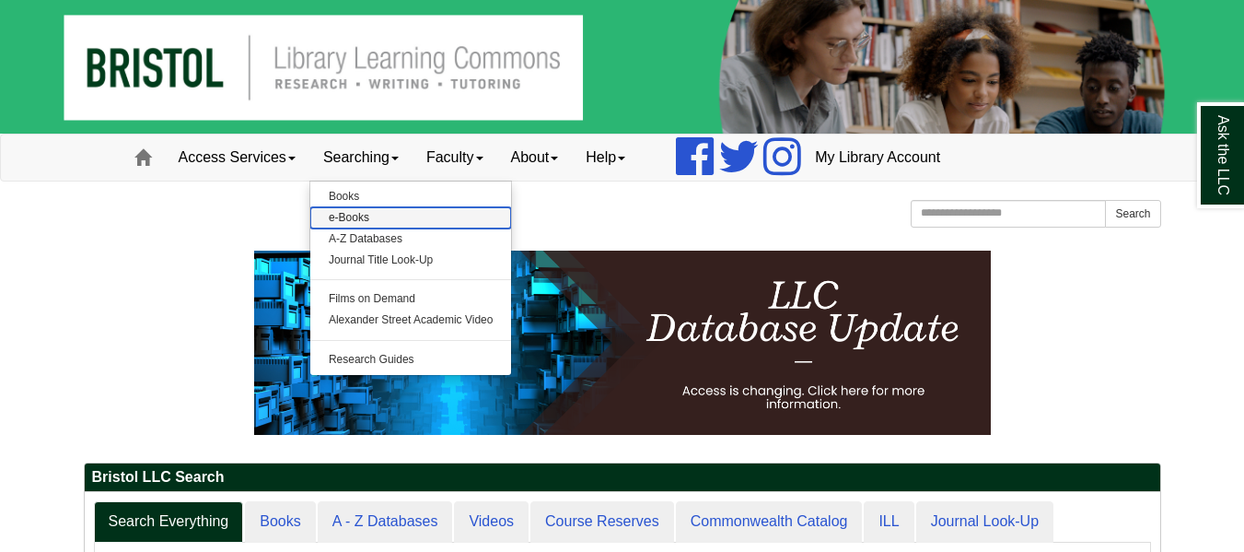
click at [379, 220] on link "e-Books" at bounding box center [411, 217] width 202 height 21
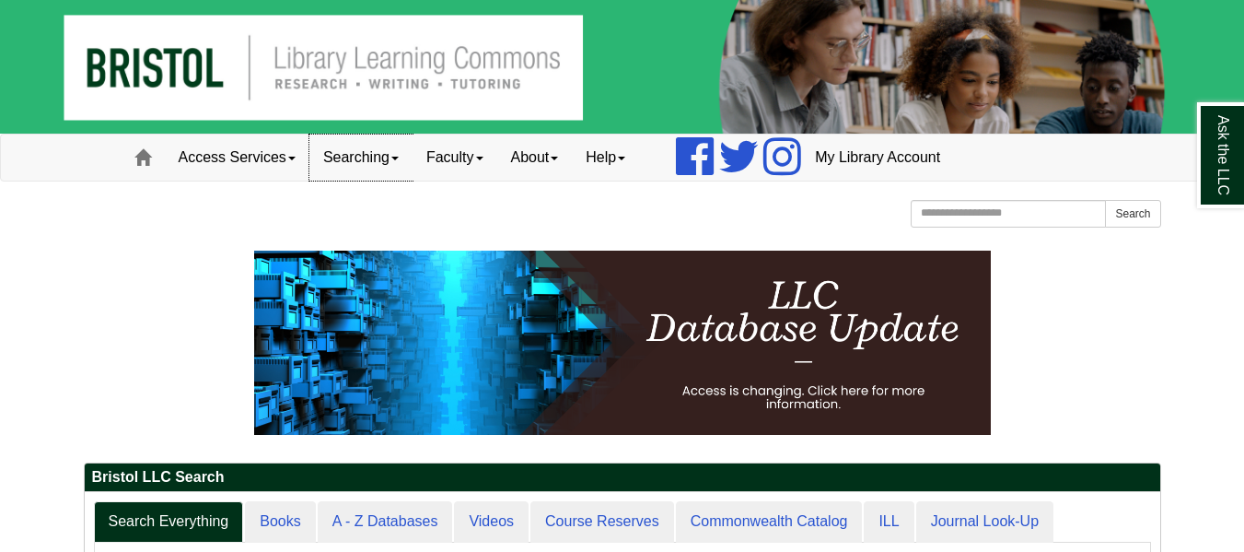
click at [336, 138] on link "Searching" at bounding box center [360, 157] width 103 height 46
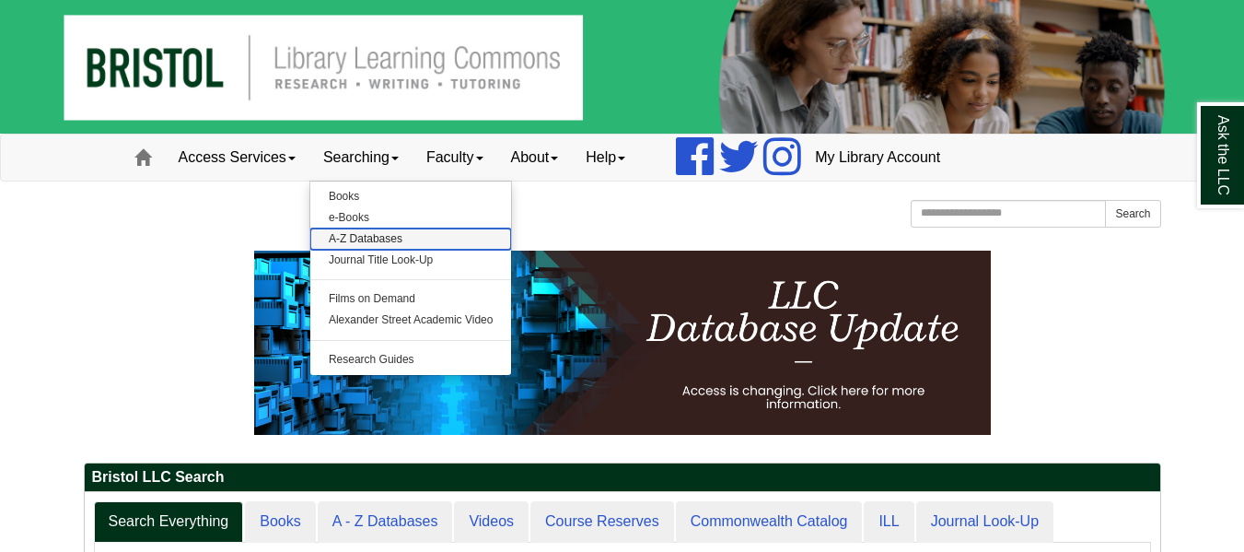
click at [364, 239] on link "A-Z Databases" at bounding box center [411, 238] width 202 height 21
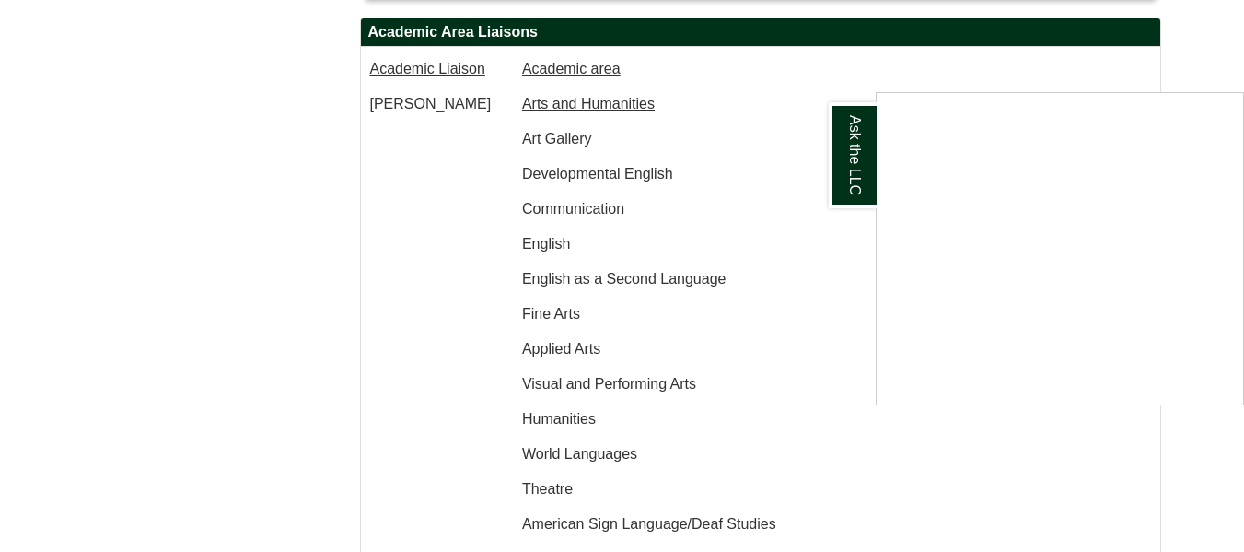
scroll to position [1772, 0]
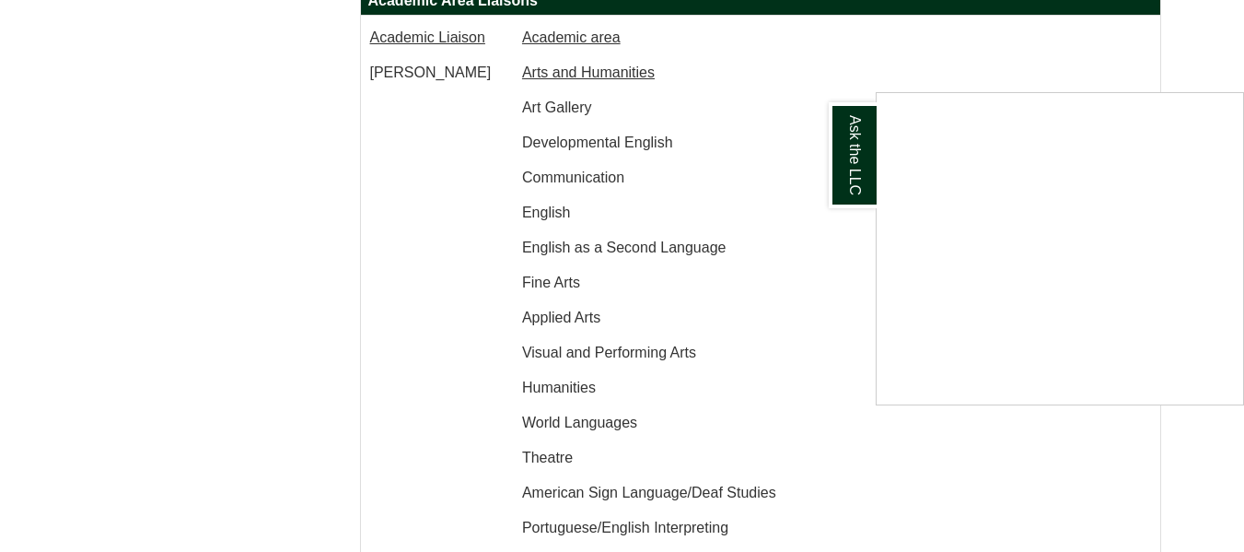
click at [1175, 36] on div "Ask the LLC" at bounding box center [622, 276] width 1244 height 552
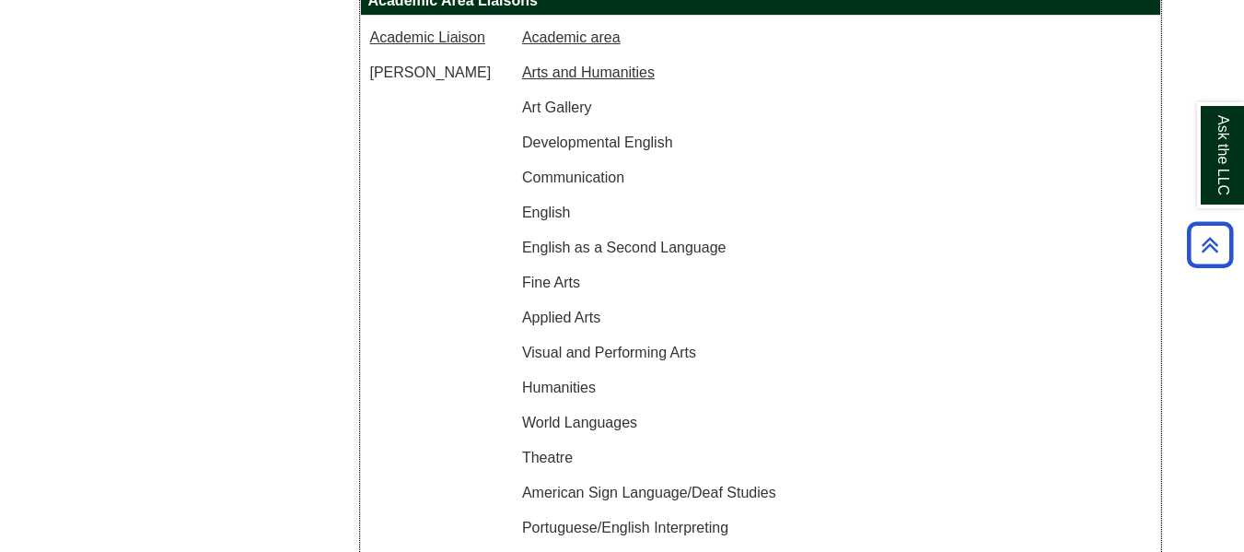
drag, startPoint x: 895, startPoint y: 286, endPoint x: 852, endPoint y: 248, distance: 57.4
drag, startPoint x: 902, startPoint y: 291, endPoint x: 862, endPoint y: 281, distance: 40.9
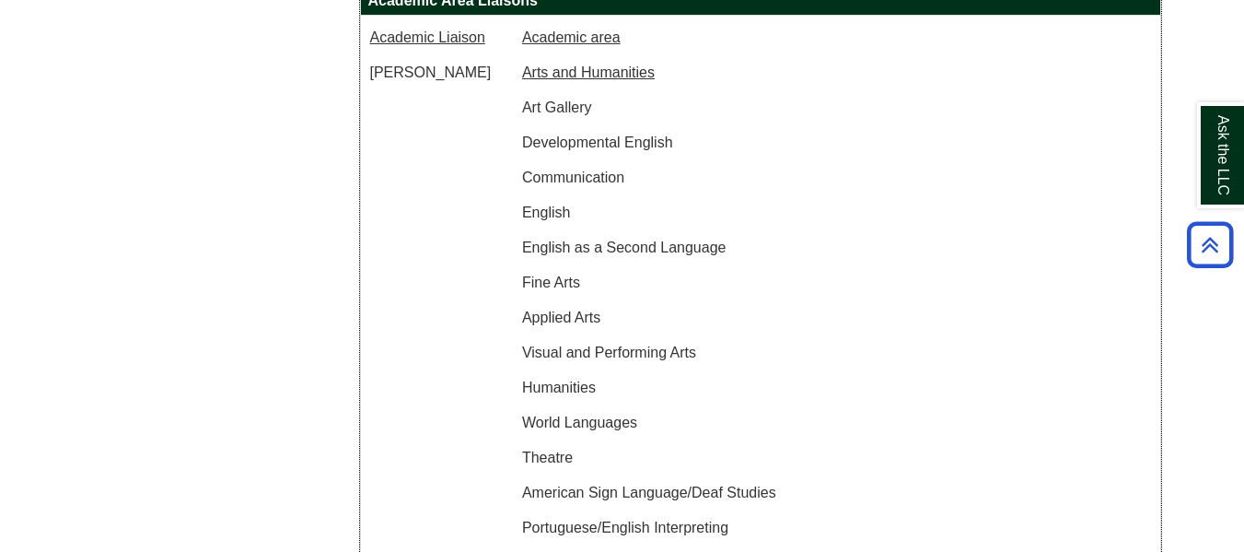
drag, startPoint x: 861, startPoint y: 277, endPoint x: 929, endPoint y: 275, distance: 68.2
